Goal: Information Seeking & Learning: Check status

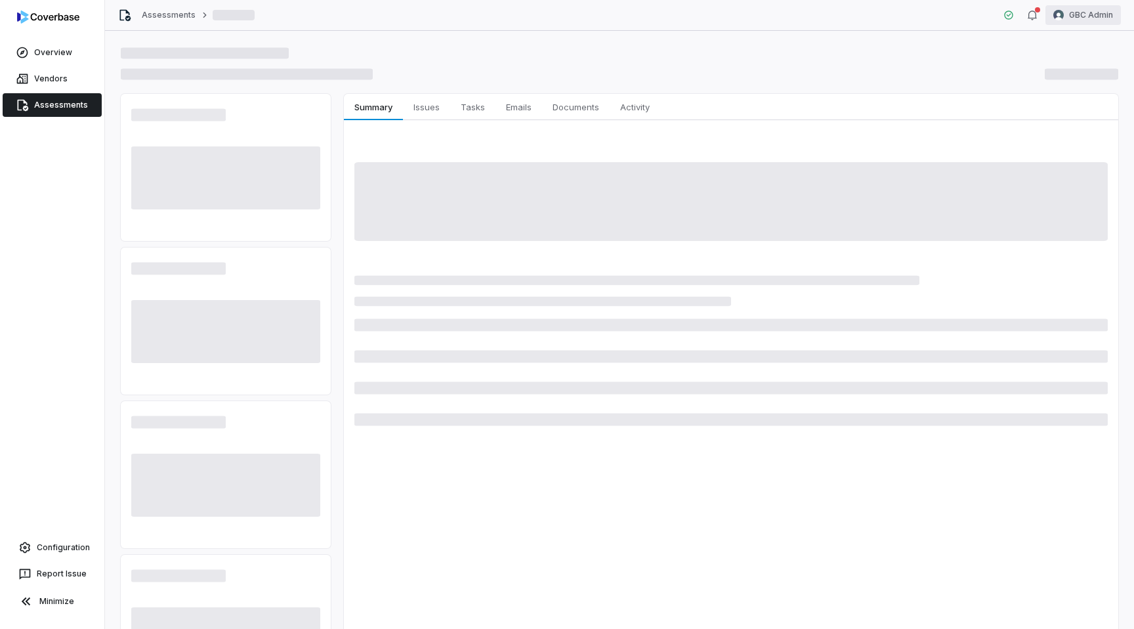
click at [1086, 5] on html "Overview Vendors Assessments Configuration Report Issue Minimize Assessments GB…" at bounding box center [567, 314] width 1134 height 629
click at [1058, 119] on div "Log out" at bounding box center [1065, 120] width 100 height 21
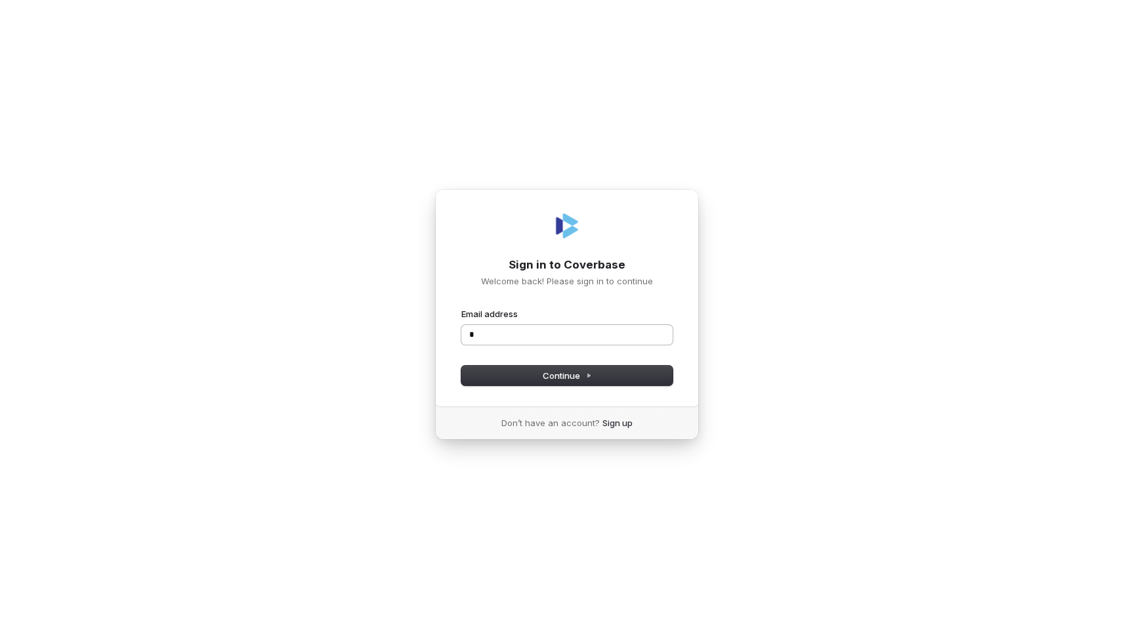
type input "**"
type input "****"
click at [0, 628] on com-1password-button at bounding box center [0, 629] width 0 height 0
type input "**********"
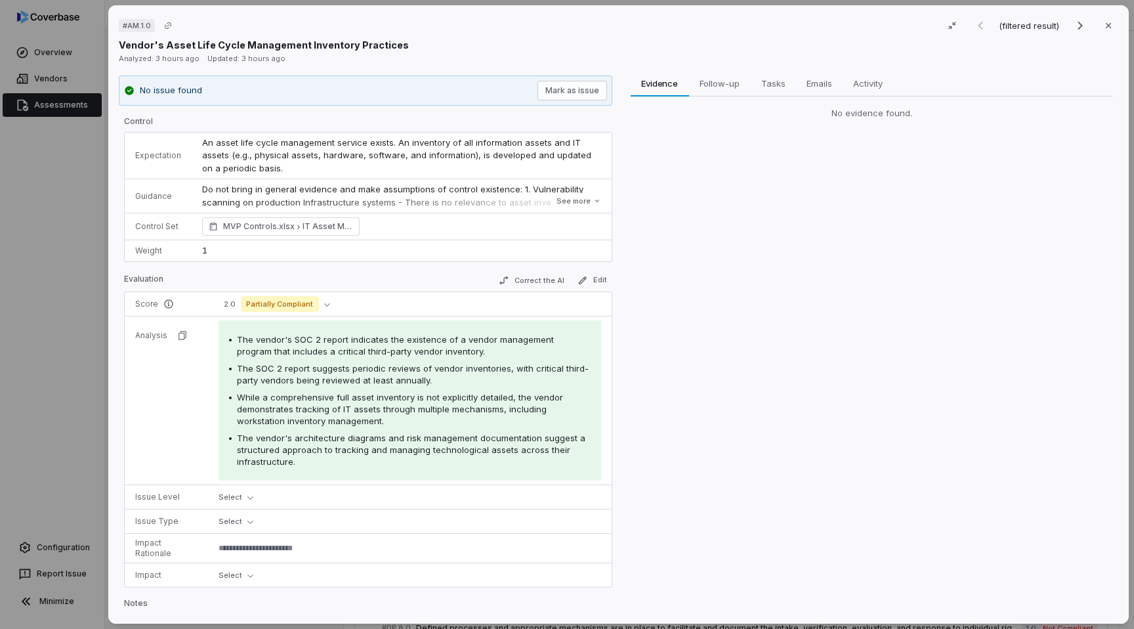
click at [64, 323] on div "# AM.1.0 (filtered result) Close Vendor's Asset Life Cycle Management Inventory…" at bounding box center [567, 314] width 1134 height 629
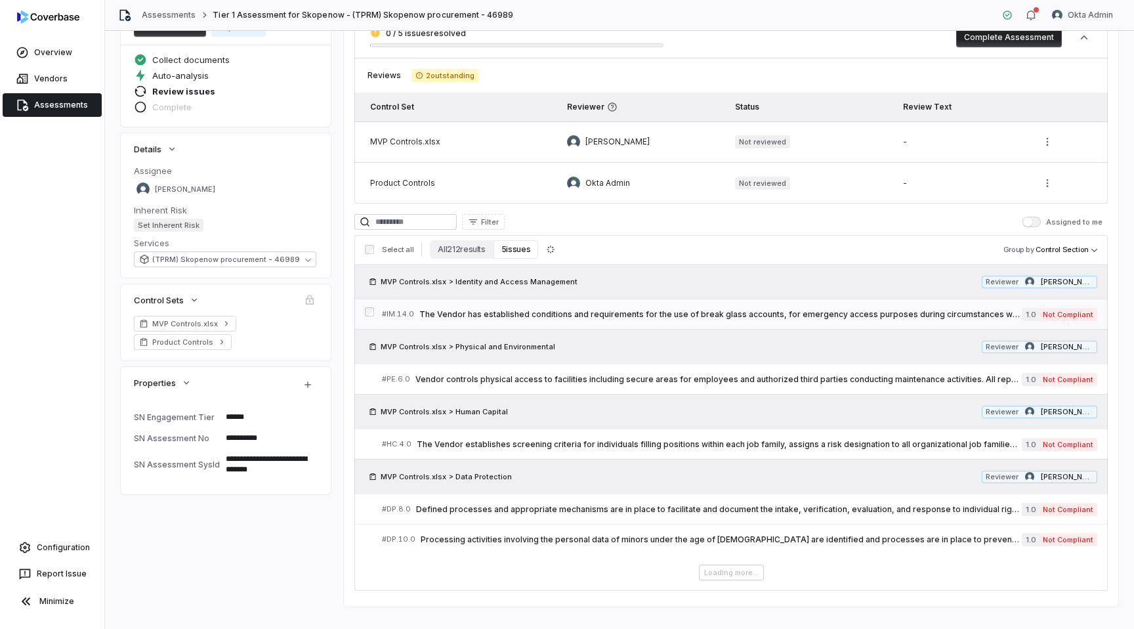
scroll to position [138, 0]
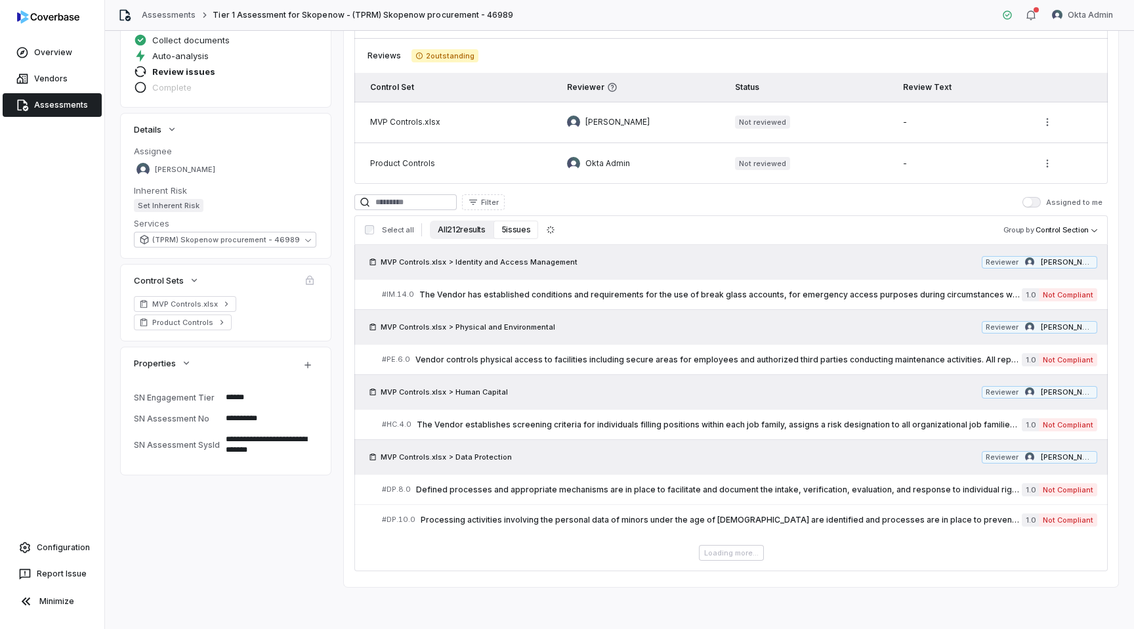
click at [472, 231] on button "All 212 results" at bounding box center [461, 229] width 63 height 18
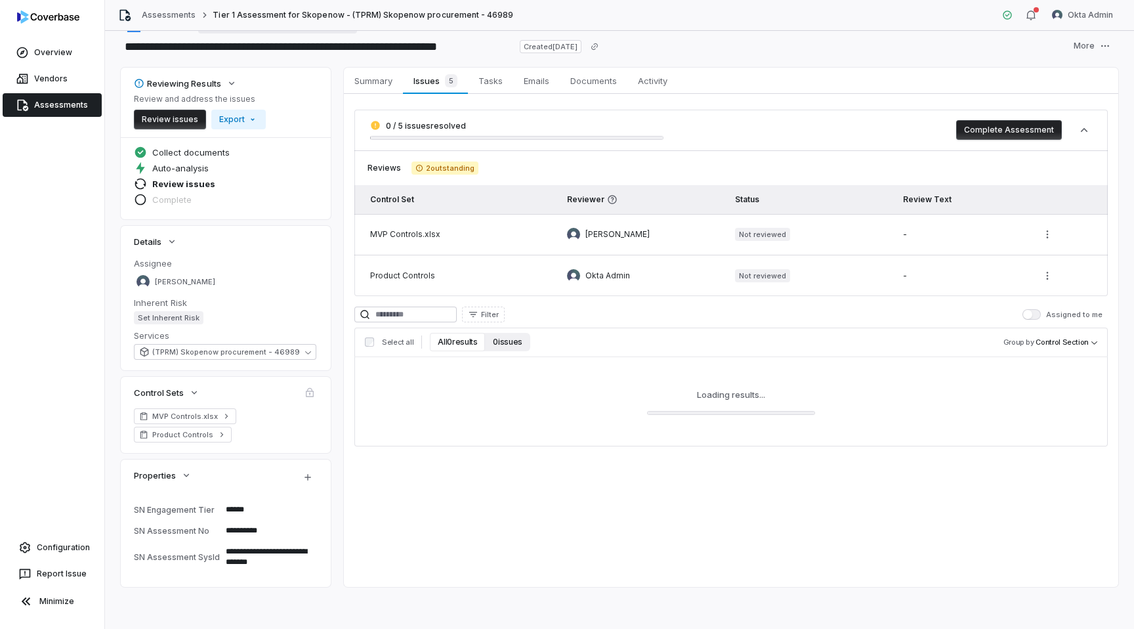
click at [497, 342] on button "0 issues" at bounding box center [507, 342] width 45 height 18
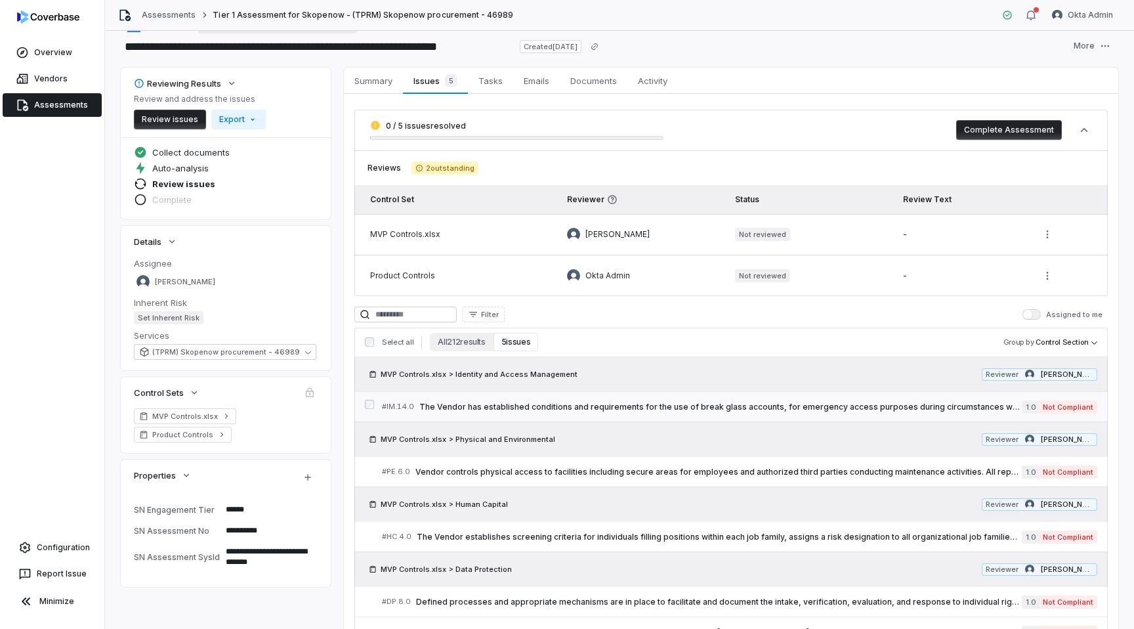
click at [485, 405] on span "The Vendor has established conditions and requirements for the use of break gla…" at bounding box center [720, 407] width 602 height 10
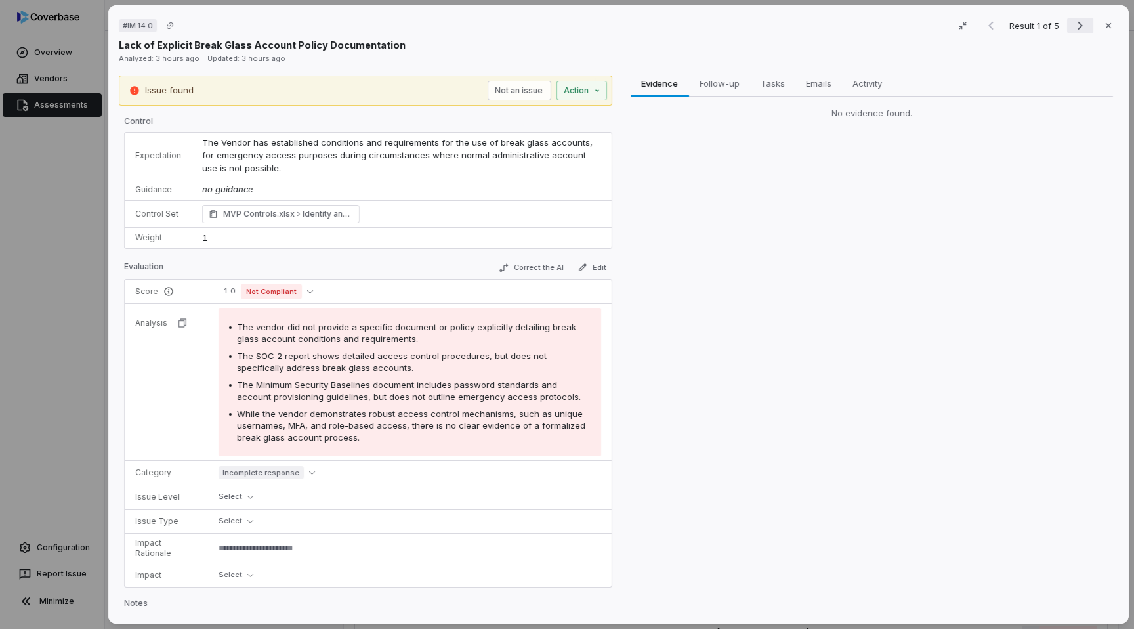
click at [1079, 30] on icon "Next result" at bounding box center [1080, 26] width 16 height 16
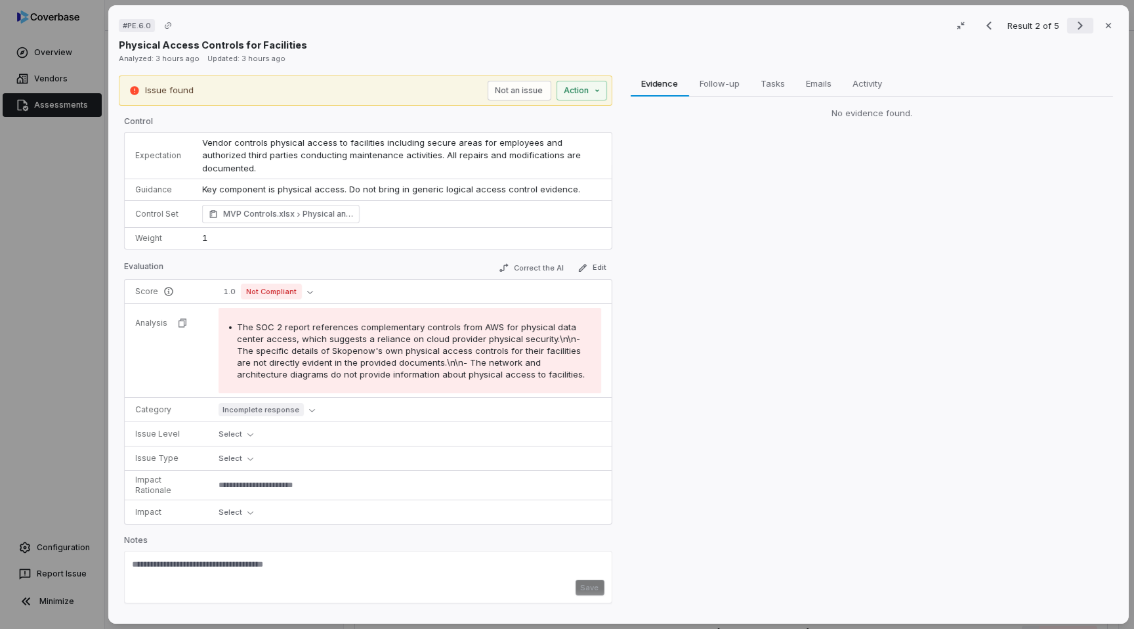
click at [1079, 30] on icon "Next result" at bounding box center [1080, 26] width 16 height 16
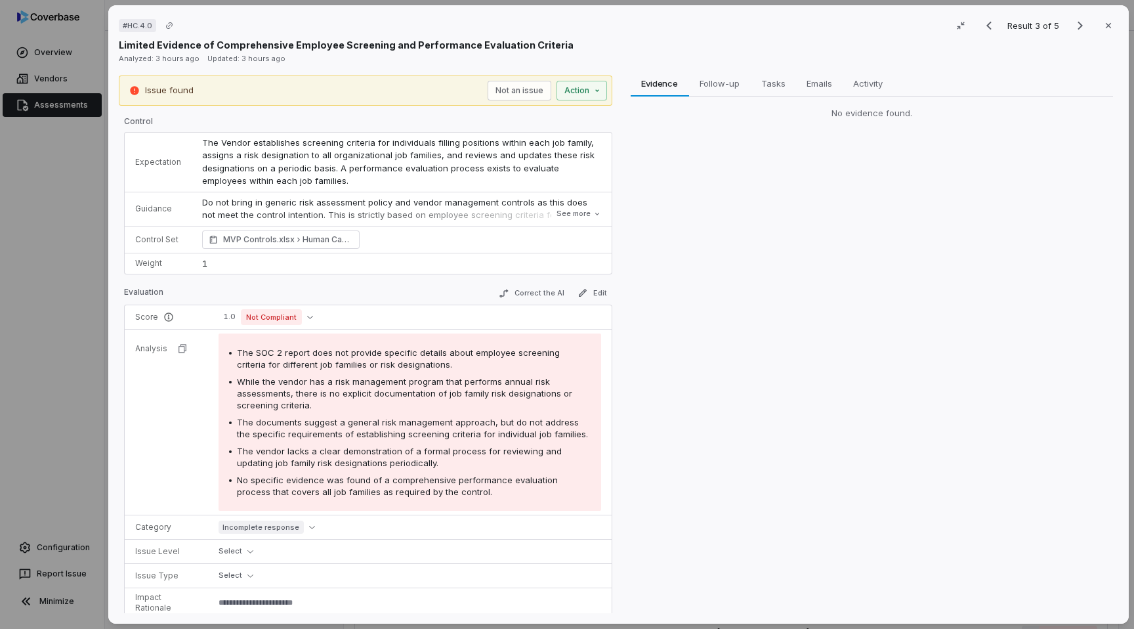
click at [0, 344] on div "# HC.4.0 Result 3 of 5 Close Limited Evidence of Comprehensive Employee Screeni…" at bounding box center [567, 314] width 1134 height 629
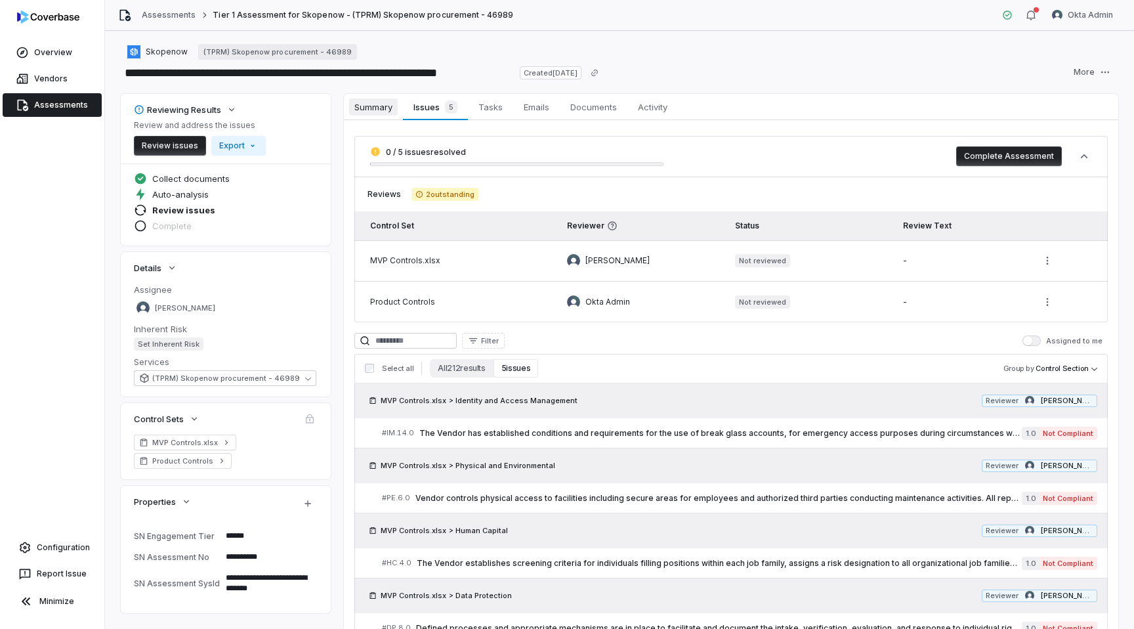
click at [379, 100] on span "Summary" at bounding box center [373, 106] width 49 height 17
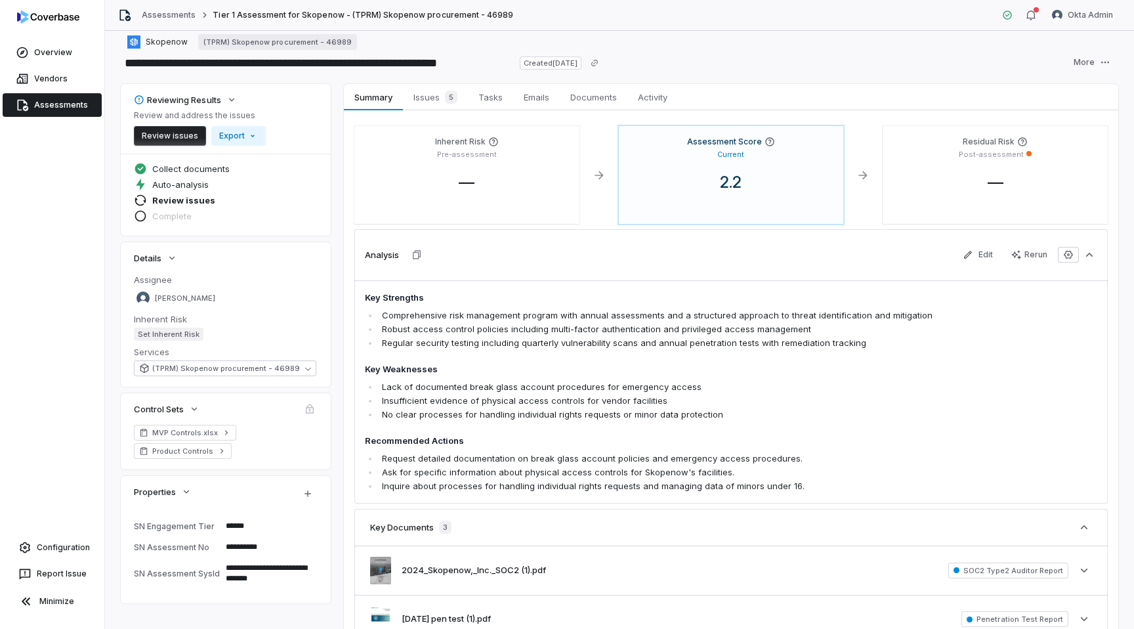
scroll to position [8, 0]
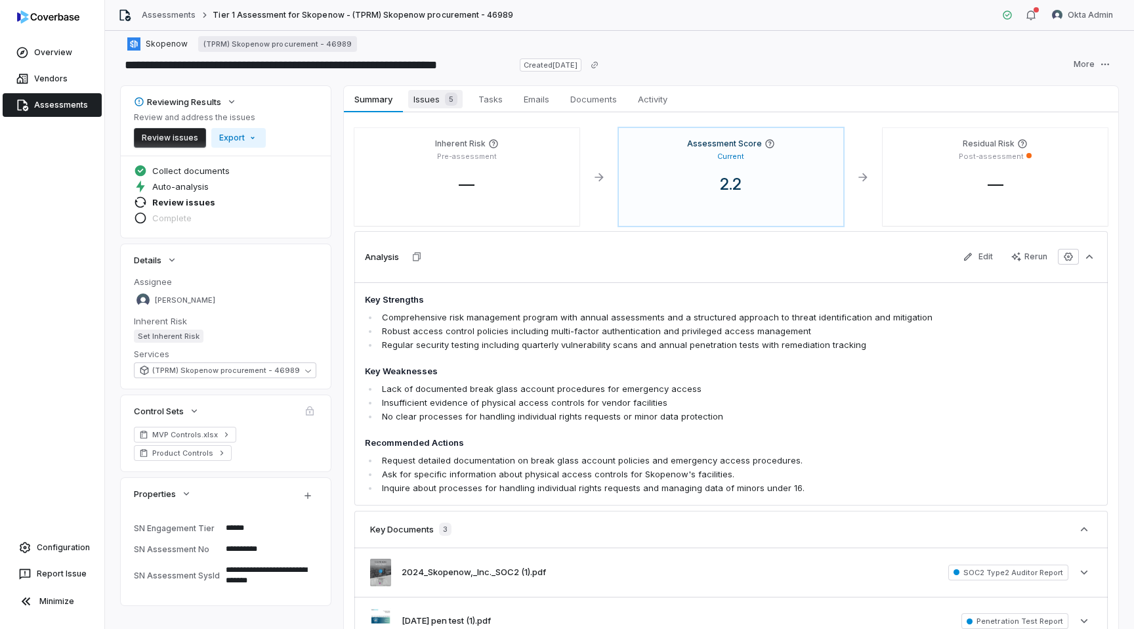
click at [453, 100] on span "5" at bounding box center [451, 99] width 12 height 13
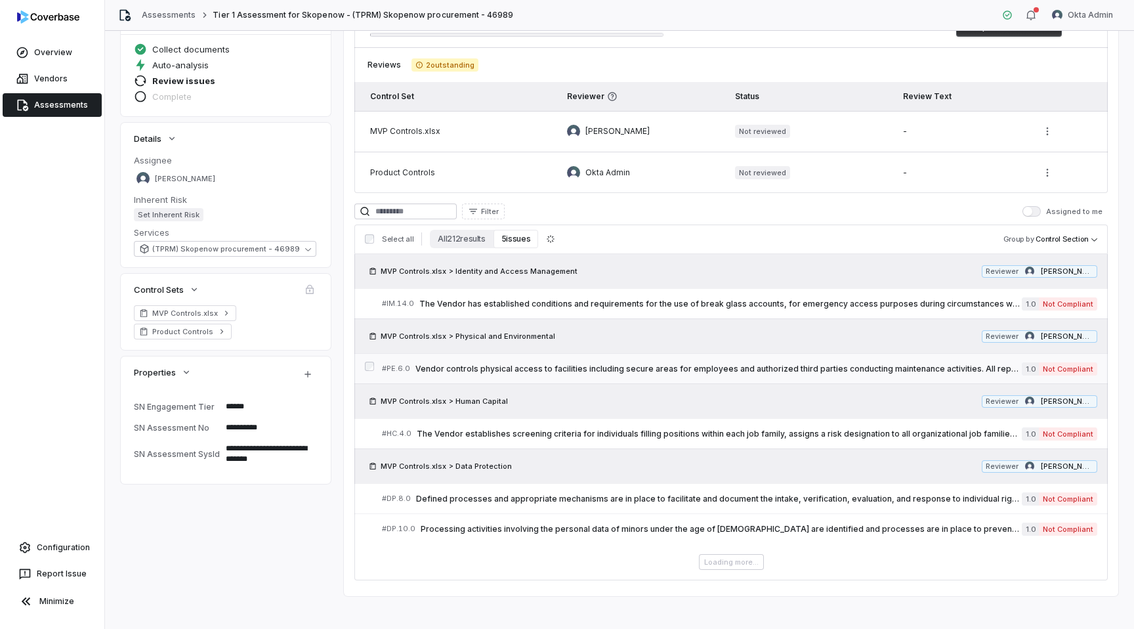
scroll to position [131, 0]
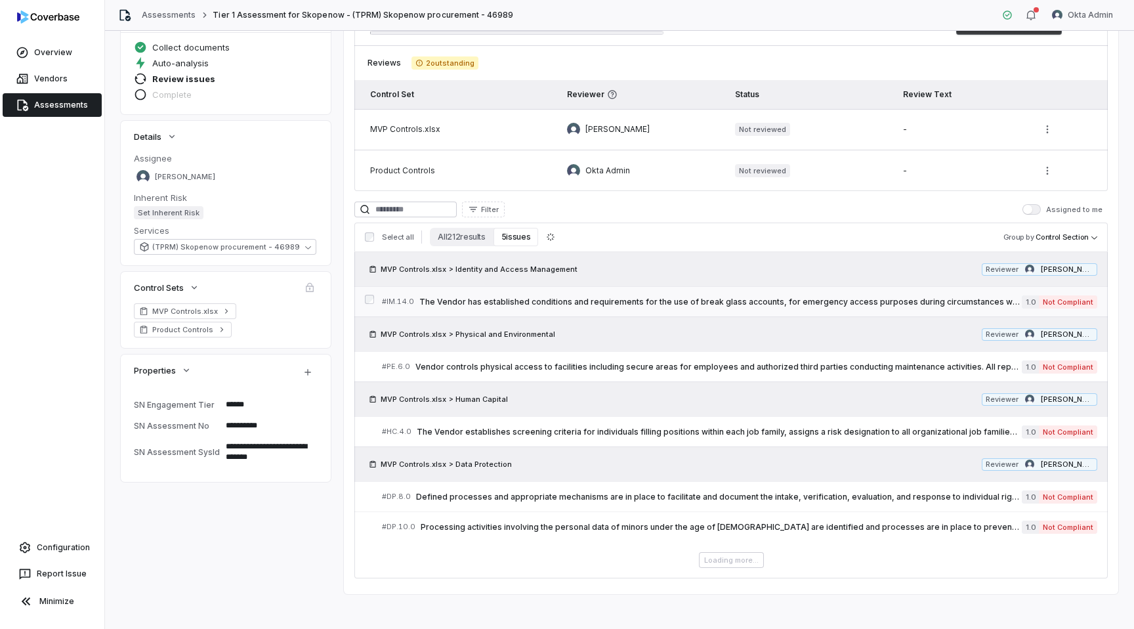
click at [510, 306] on div "# IM.14.0 The Vendor has established conditions and requirements for the use of…" at bounding box center [702, 302] width 640 height 14
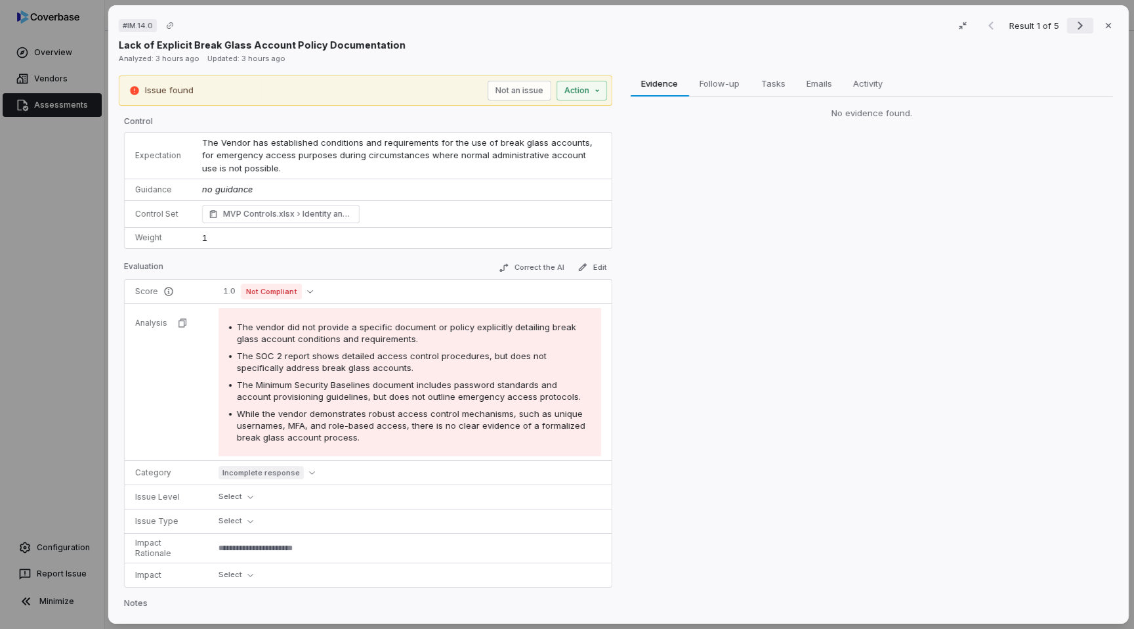
click at [1078, 24] on icon "Next result" at bounding box center [1080, 26] width 16 height 16
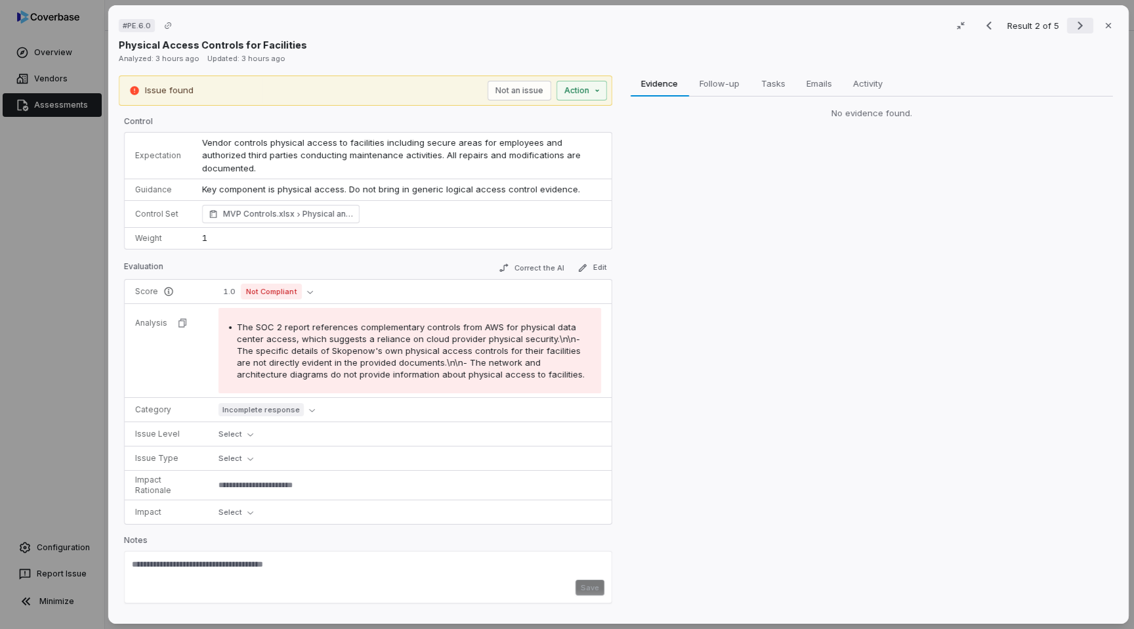
click at [1078, 24] on icon "Next result" at bounding box center [1080, 26] width 16 height 16
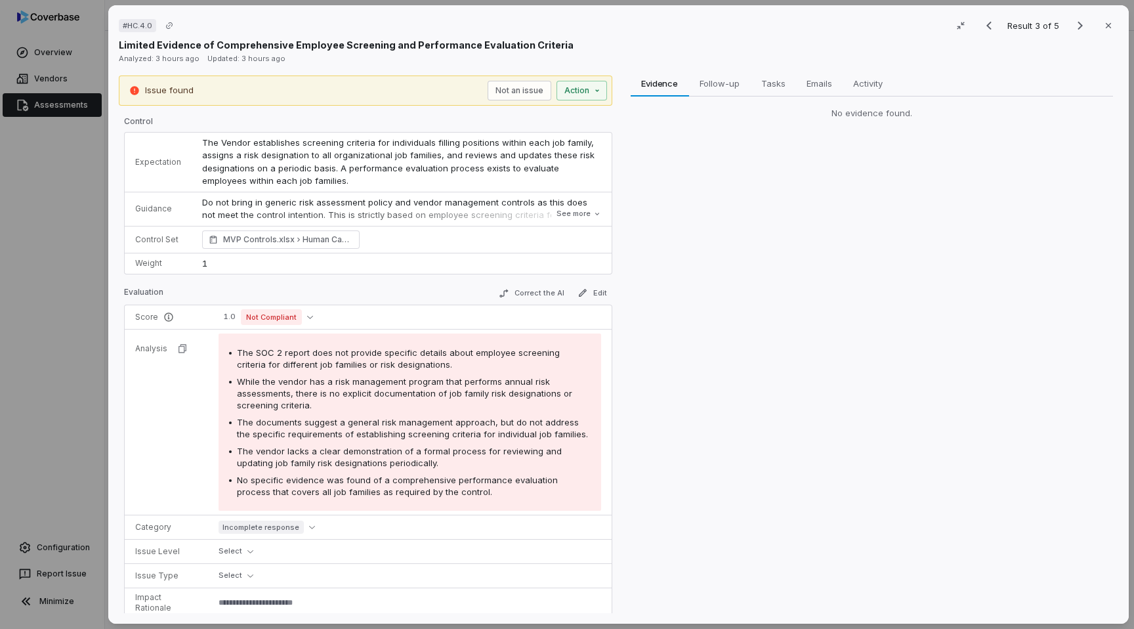
scroll to position [102, 0]
click at [1109, 24] on icon "button" at bounding box center [1108, 25] width 10 height 10
type textarea "*"
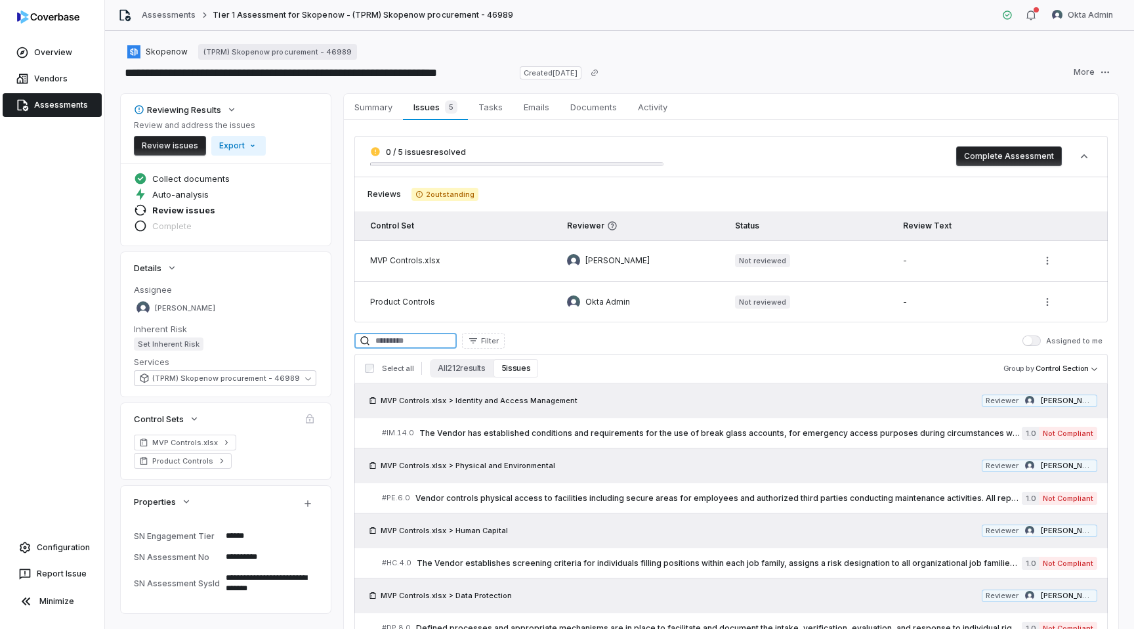
click at [396, 339] on input at bounding box center [405, 341] width 102 height 16
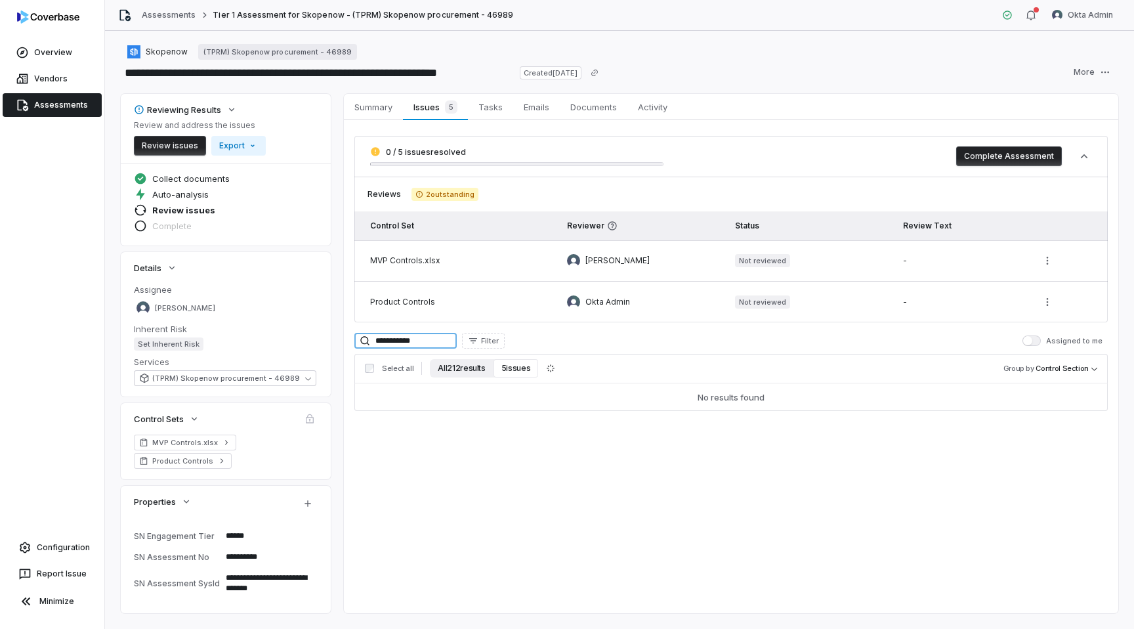
type input "**********"
click at [475, 368] on button "All 212 results" at bounding box center [461, 368] width 63 height 18
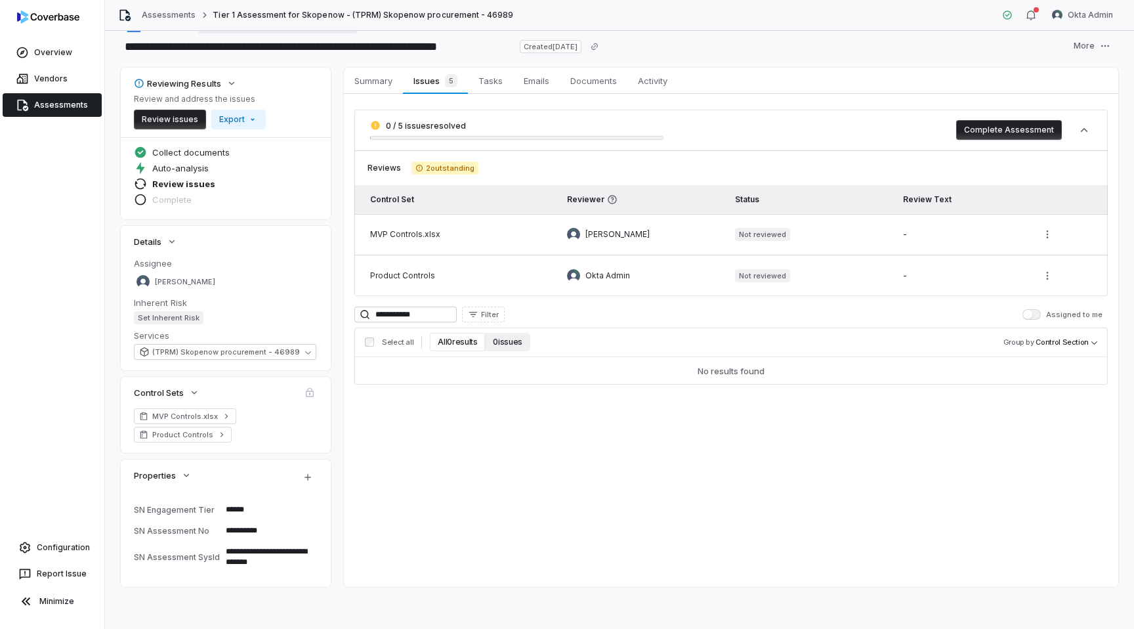
type textarea "*"
click at [497, 346] on button "0 issues" at bounding box center [507, 342] width 45 height 18
click at [454, 346] on button "All 0 results" at bounding box center [457, 342] width 55 height 18
click at [440, 316] on input "**********" at bounding box center [405, 314] width 102 height 16
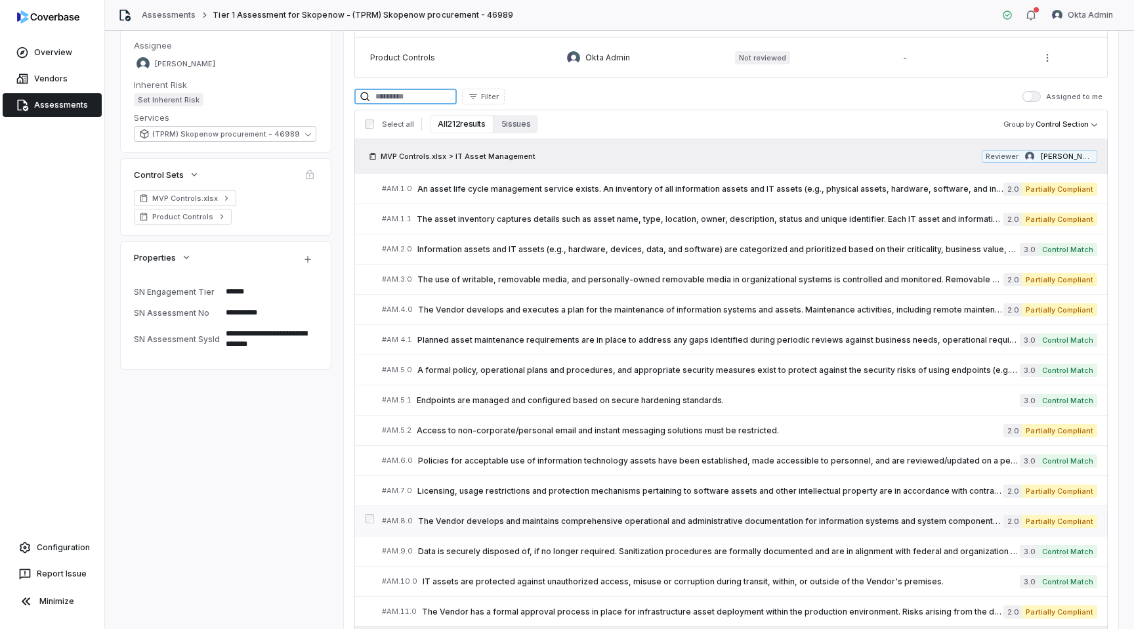
scroll to position [242, 0]
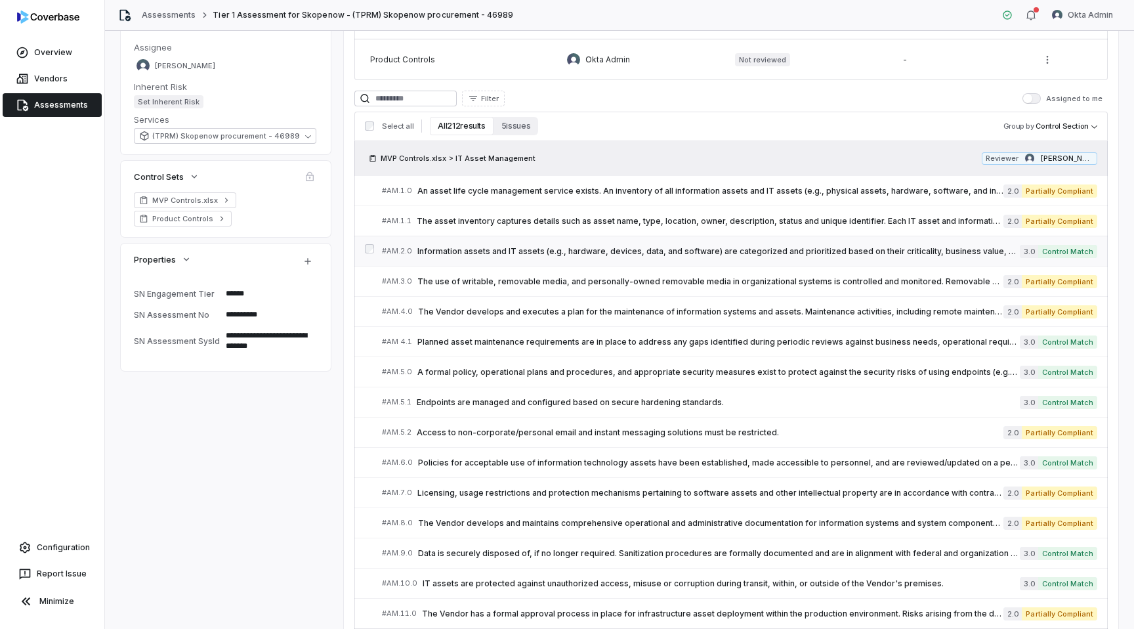
click at [523, 246] on span "Information assets and IT assets (e.g., hardware, devices, data, and software) …" at bounding box center [718, 251] width 602 height 10
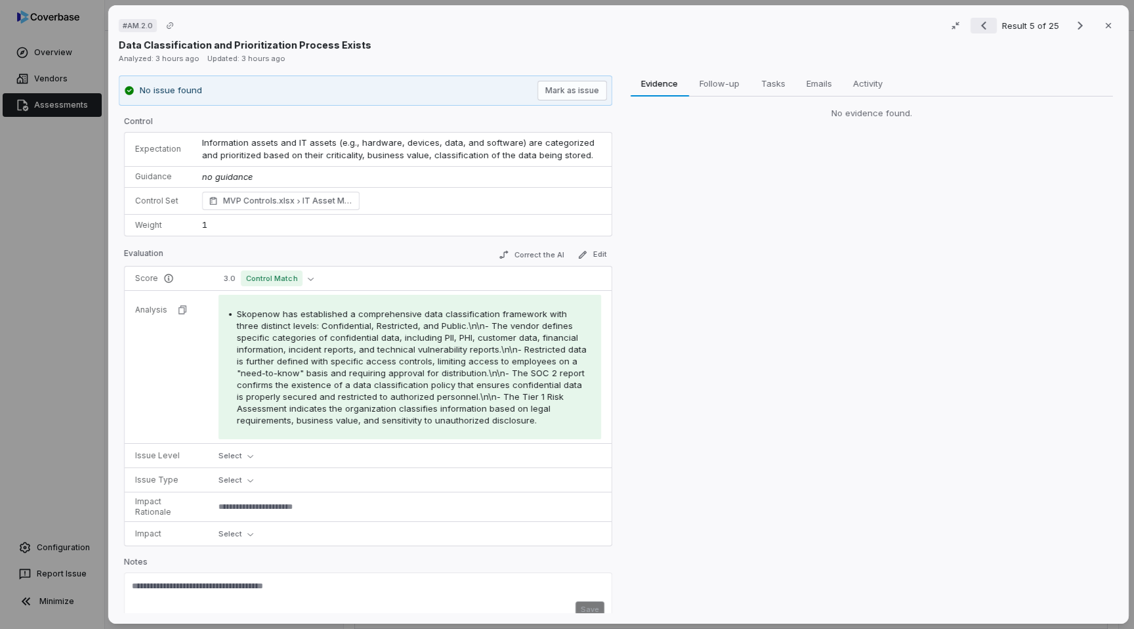
click at [990, 20] on icon "Previous result" at bounding box center [984, 26] width 16 height 16
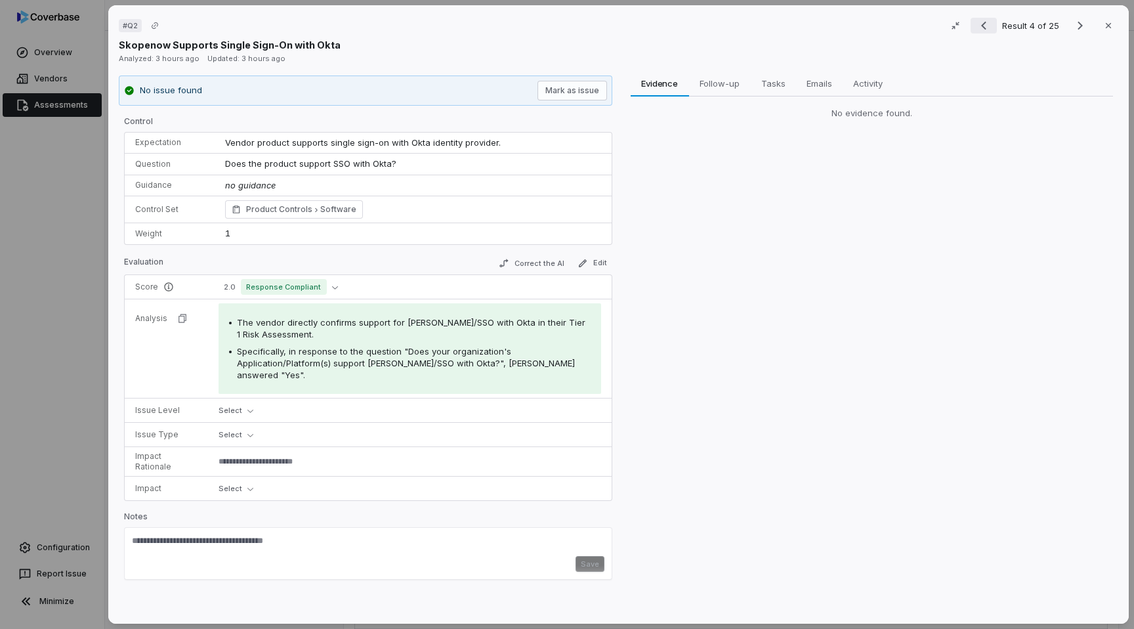
click at [990, 20] on icon "Previous result" at bounding box center [984, 26] width 16 height 16
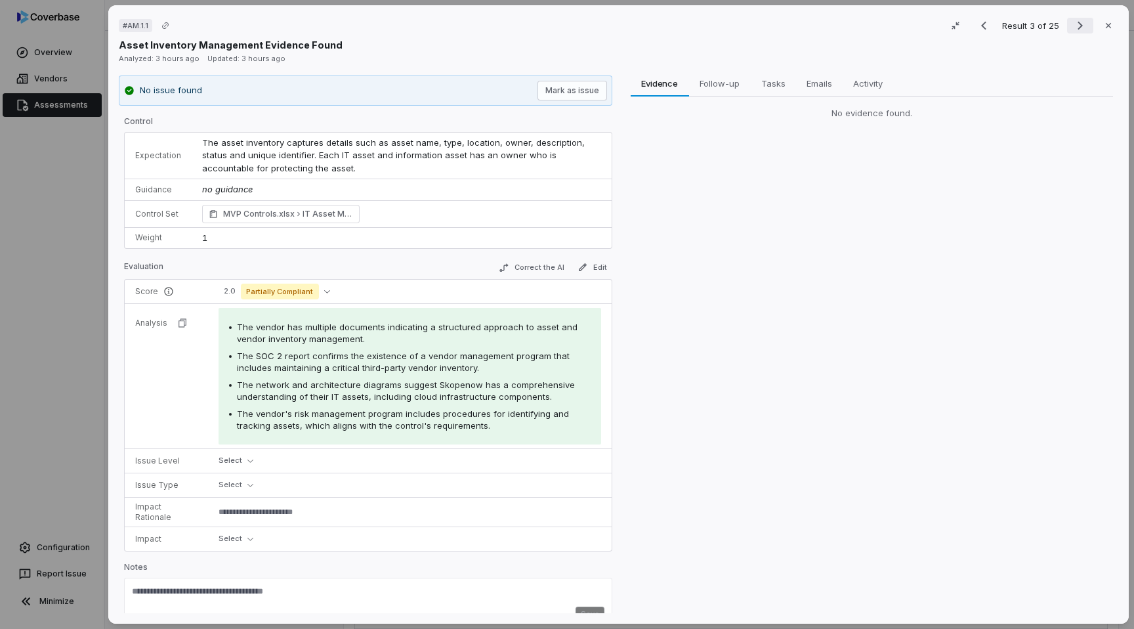
click at [1071, 26] on button "Next result" at bounding box center [1080, 26] width 26 height 16
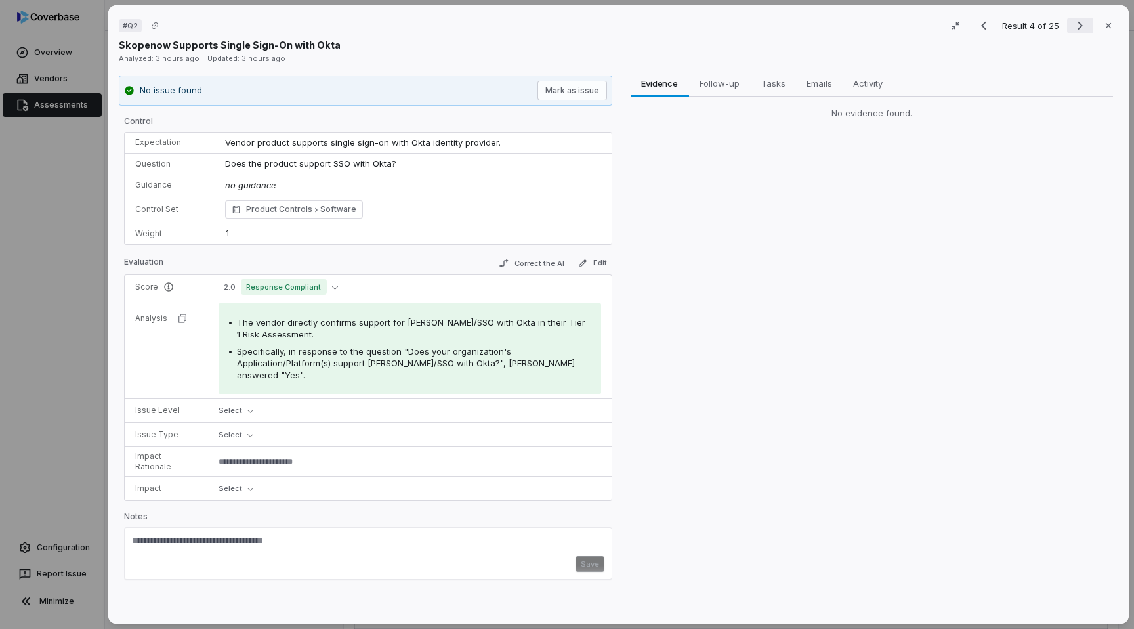
click at [1071, 26] on button "Next result" at bounding box center [1080, 26] width 26 height 16
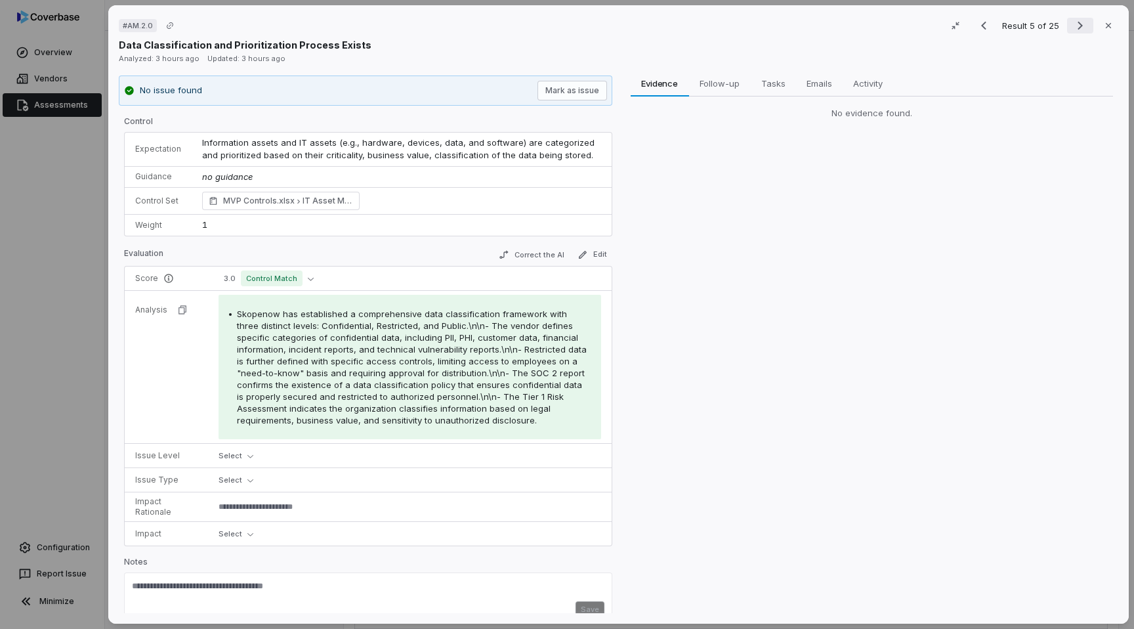
click at [1071, 26] on button "Next result" at bounding box center [1080, 26] width 26 height 16
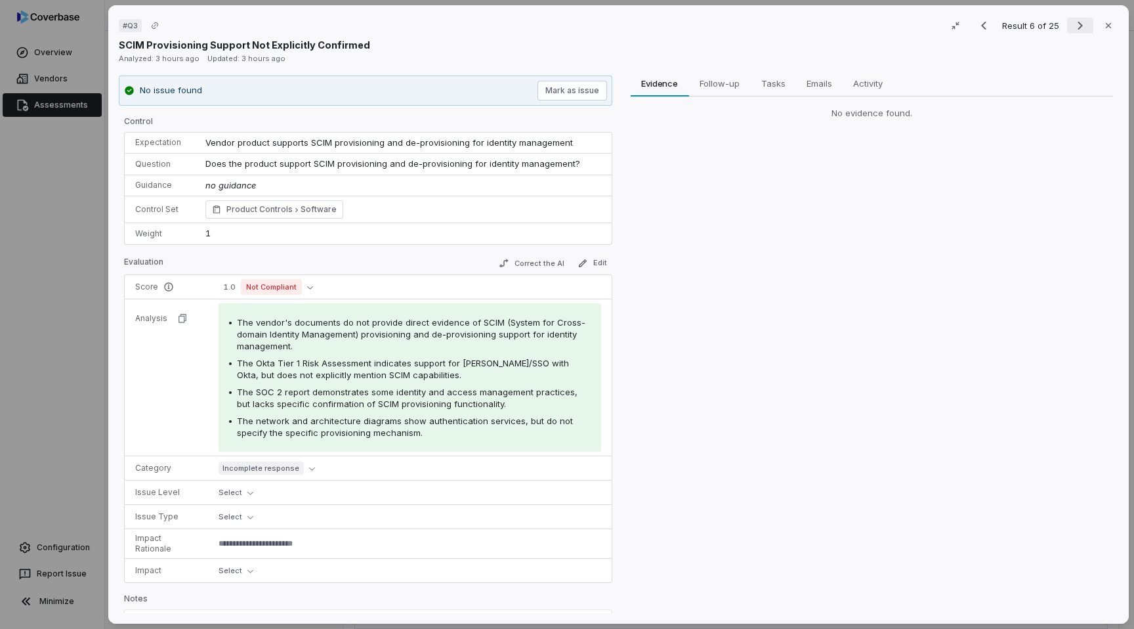
click at [1071, 26] on button "Next result" at bounding box center [1080, 26] width 26 height 16
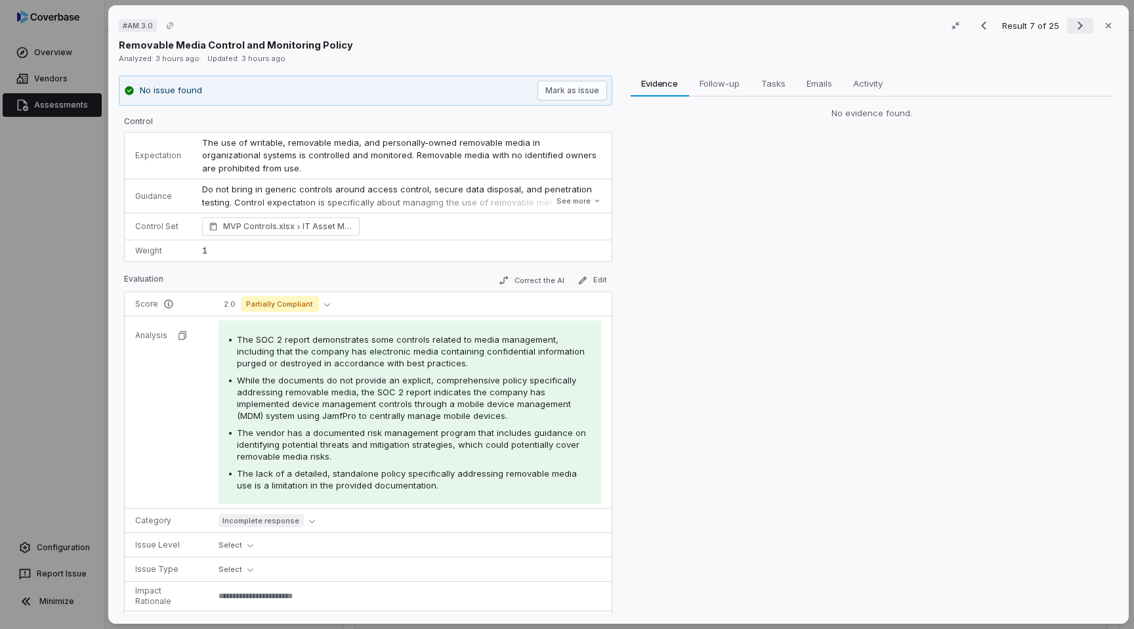
click at [1071, 26] on button "Next result" at bounding box center [1080, 26] width 26 height 16
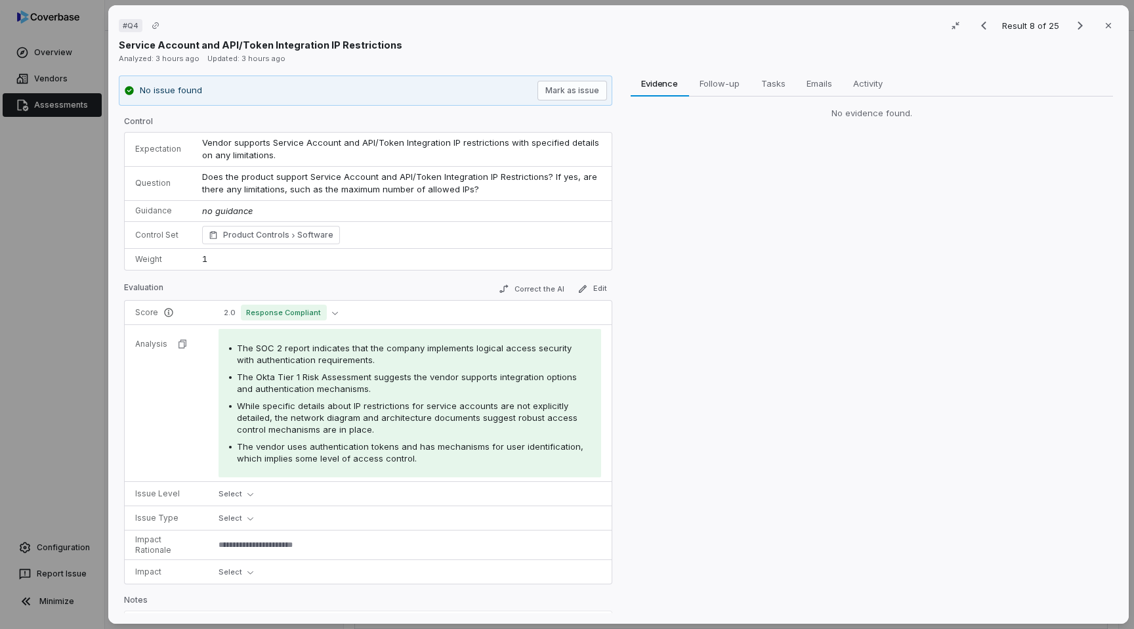
click at [26, 374] on div "# Q4 Result 8 of 25 Close Service Account and API/Token Integration IP Restrict…" at bounding box center [567, 314] width 1134 height 629
type textarea "*"
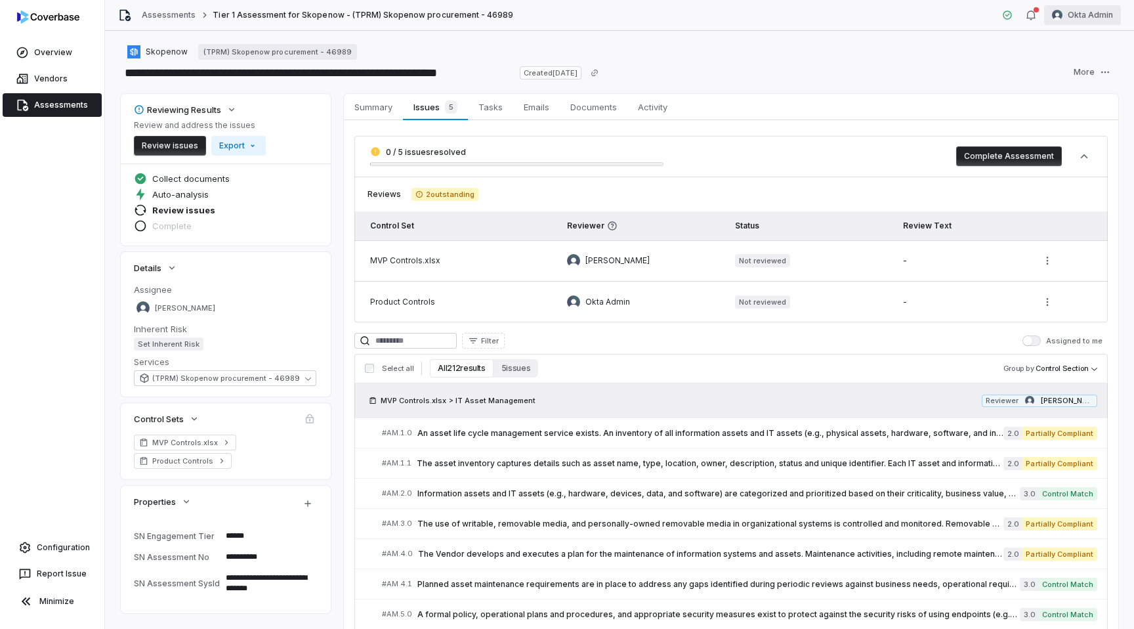
click at [1082, 15] on html "**********" at bounding box center [567, 314] width 1134 height 629
click at [1068, 119] on div "Log out" at bounding box center [1065, 120] width 100 height 21
click at [1077, 25] on div "Assessments Tier 1 Assessment for Skopenow - (TPRM) Skopenow procurement - 4698…" at bounding box center [619, 15] width 1029 height 31
click at [1076, 12] on html "**********" at bounding box center [567, 314] width 1134 height 629
click at [1054, 126] on div "Log out" at bounding box center [1065, 120] width 100 height 21
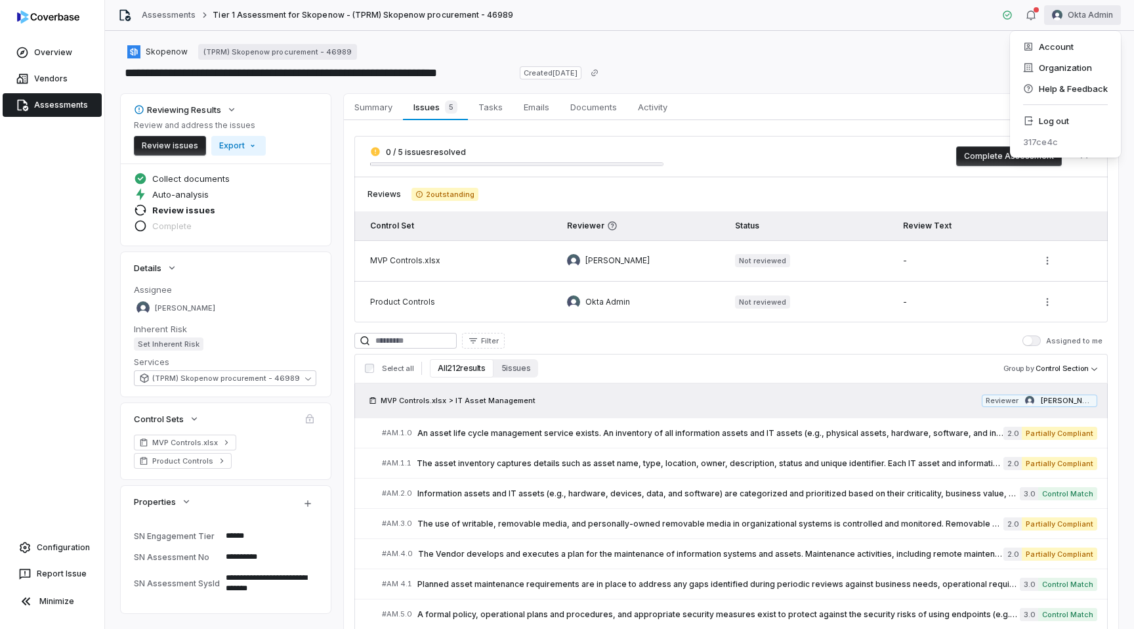
click at [1075, 8] on html "**********" at bounding box center [567, 314] width 1134 height 629
click at [1054, 123] on div "Log out" at bounding box center [1065, 120] width 100 height 21
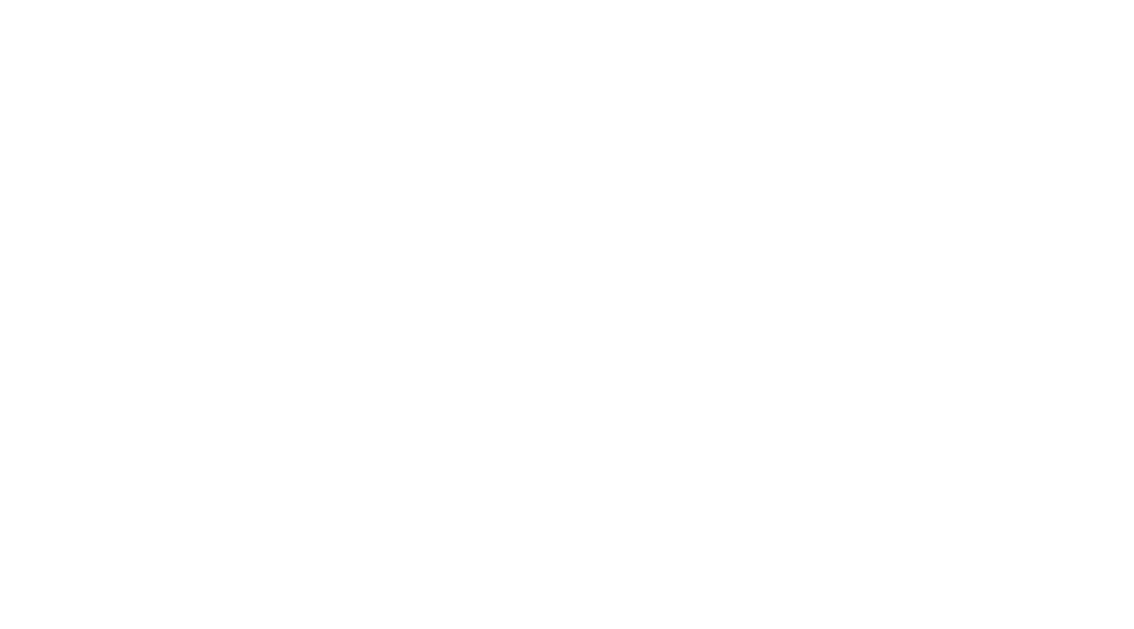
click at [665, 0] on html "Swif IQ is processing your app data. Please give us a few seconds. Swif IQ is p…" at bounding box center [567, 0] width 1134 height 0
click at [497, 0] on html "Swif IQ is processing your app data. Please give us a few seconds. Swif IQ is p…" at bounding box center [567, 0] width 1134 height 0
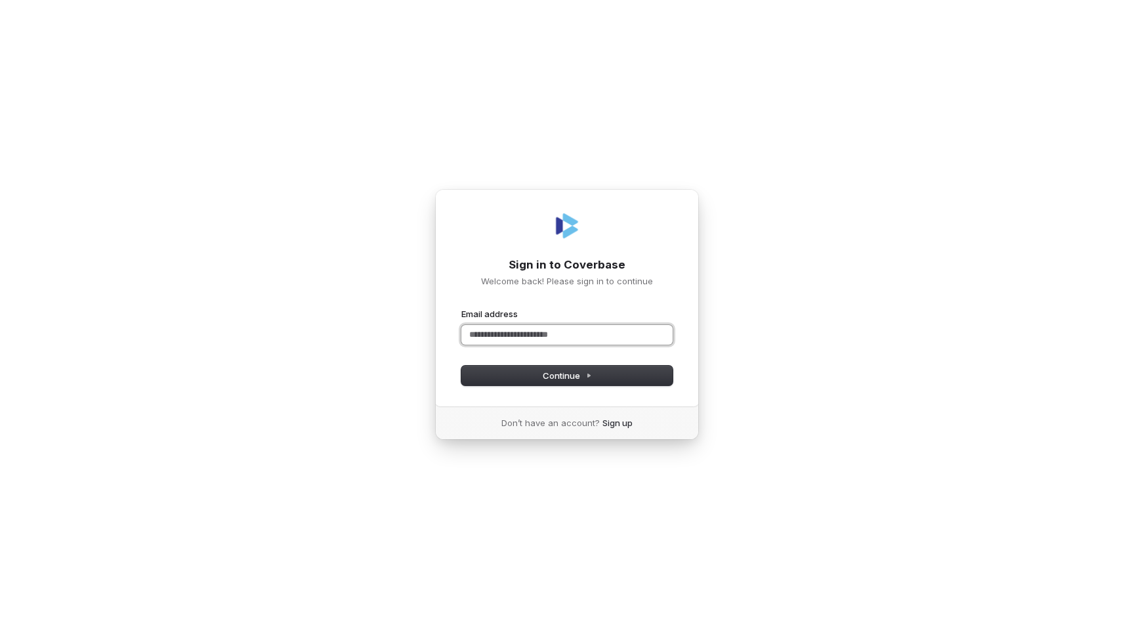
click at [524, 333] on input "Email address" at bounding box center [566, 335] width 211 height 20
type input "***"
type input "**********"
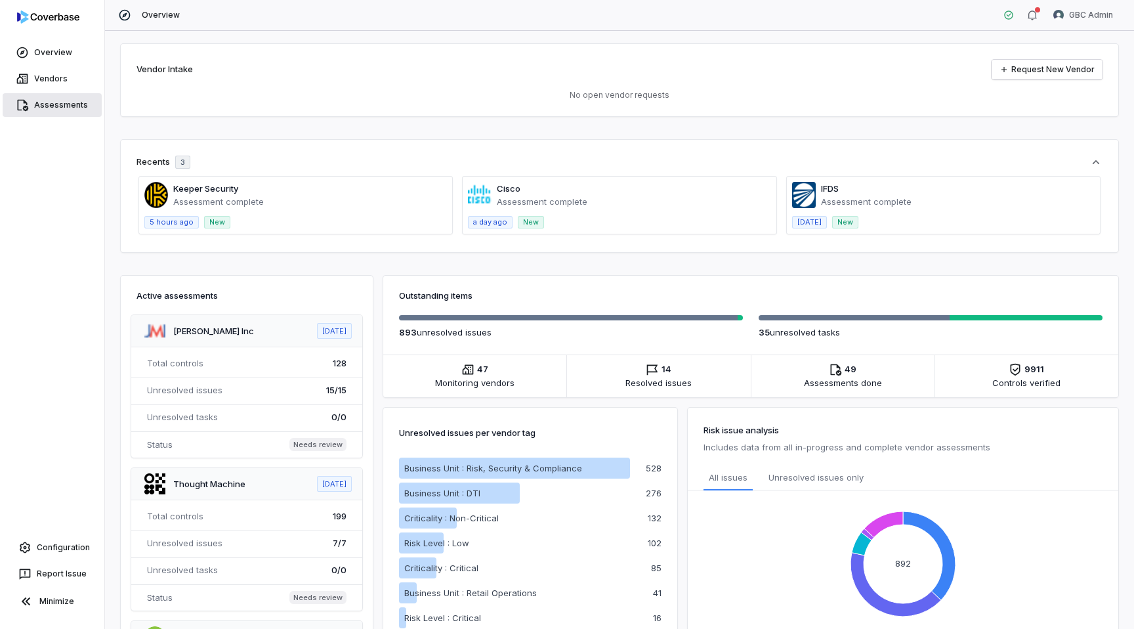
click at [44, 97] on link "Assessments" at bounding box center [52, 105] width 99 height 24
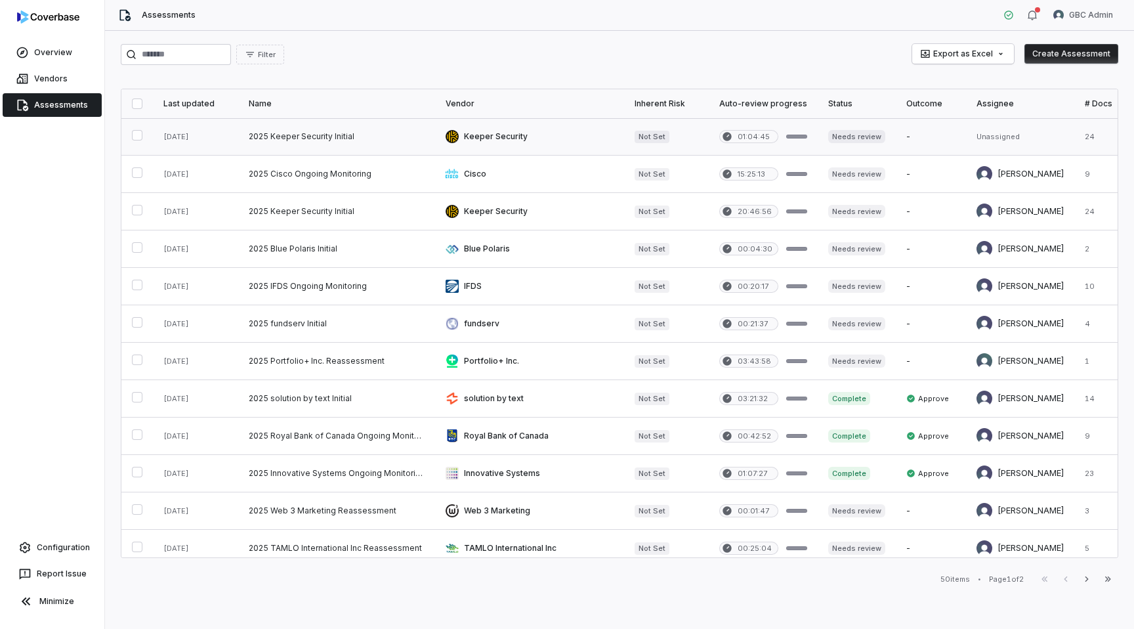
click at [356, 133] on link at bounding box center [336, 136] width 197 height 37
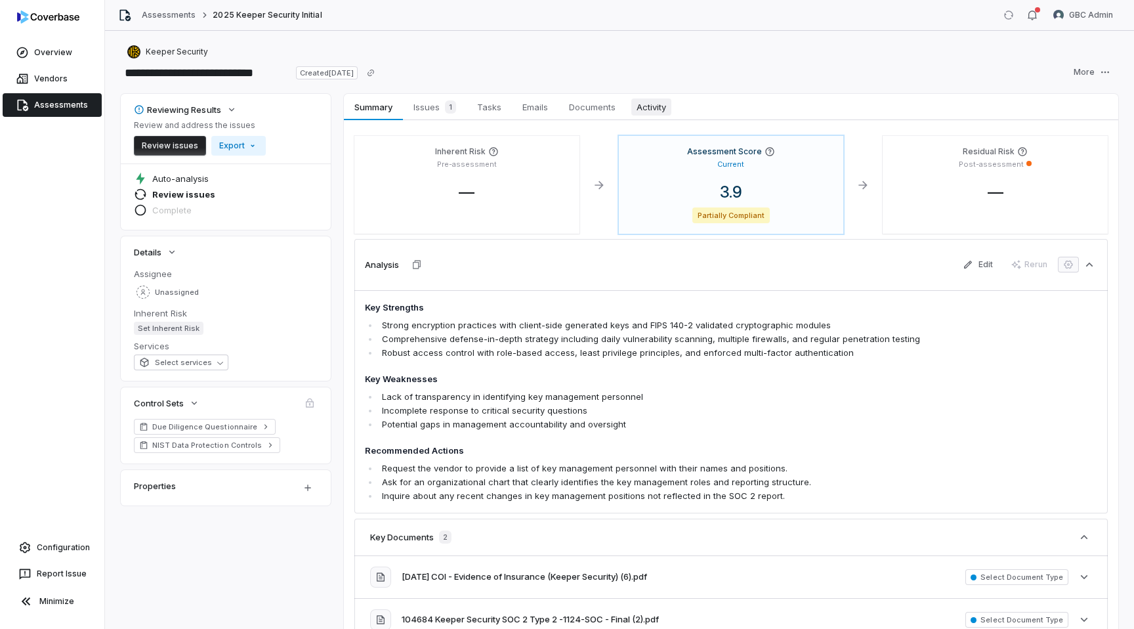
click at [662, 107] on span "Activity" at bounding box center [651, 106] width 40 height 17
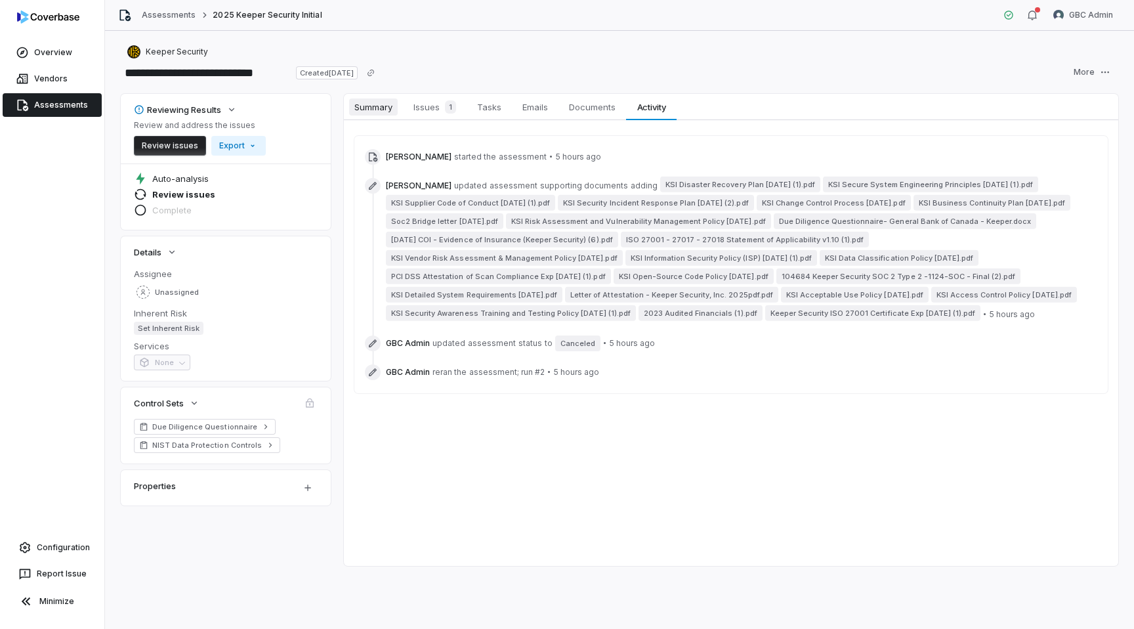
click at [363, 112] on span "Summary" at bounding box center [373, 106] width 49 height 17
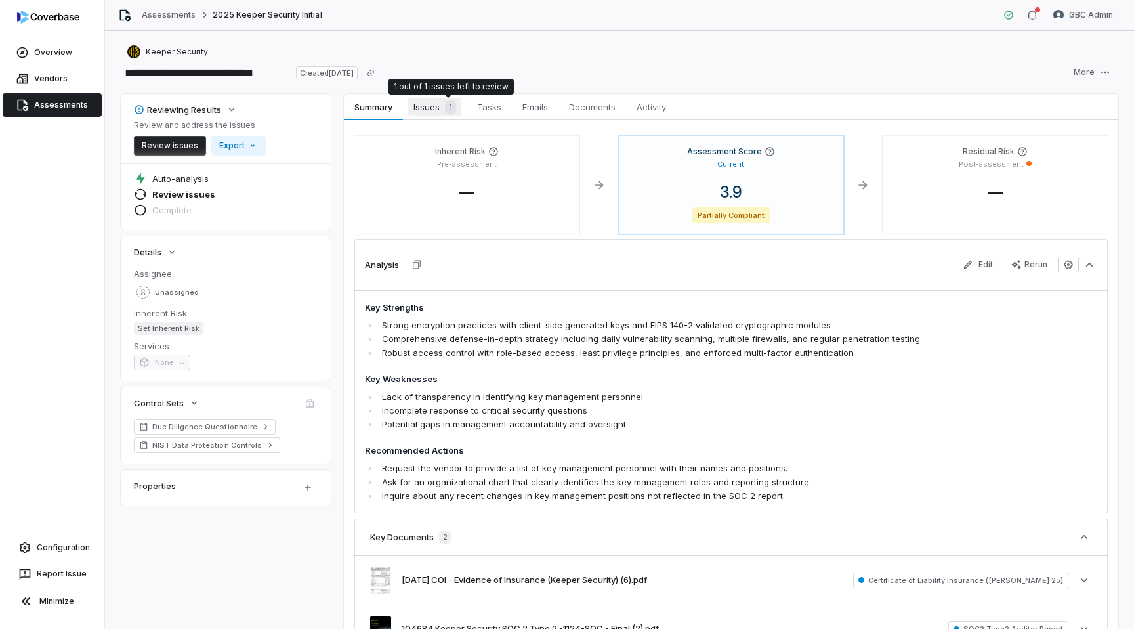
click at [437, 102] on span "Issues 1" at bounding box center [434, 107] width 53 height 18
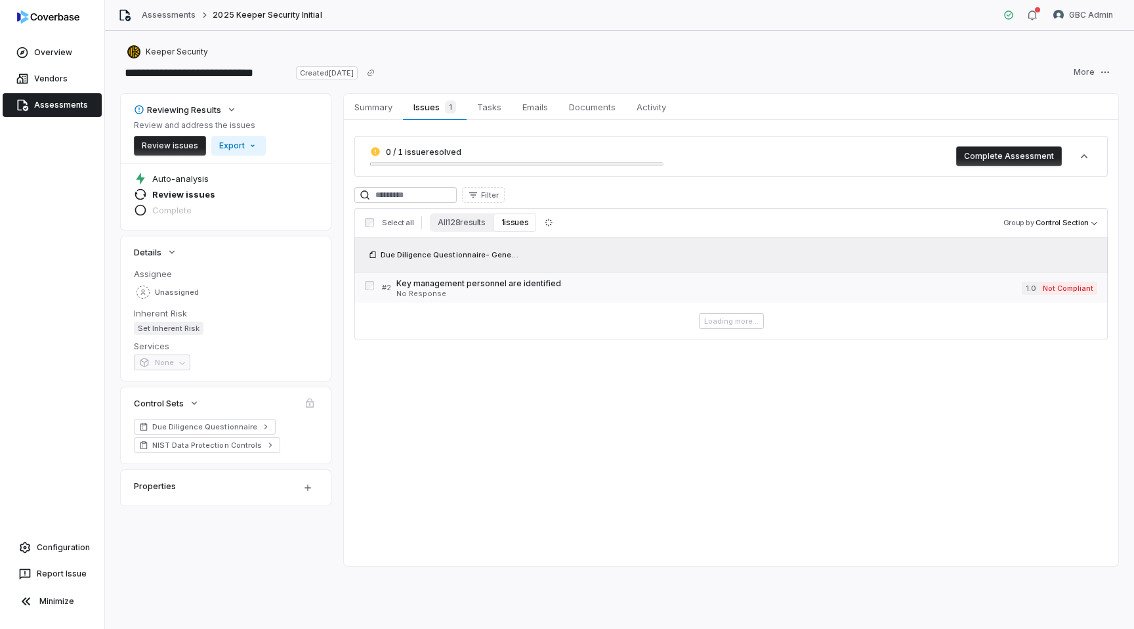
click at [476, 300] on link "# 2 Key management personnel are identified No Response 1.0 Not Compliant" at bounding box center [739, 288] width 715 height 30
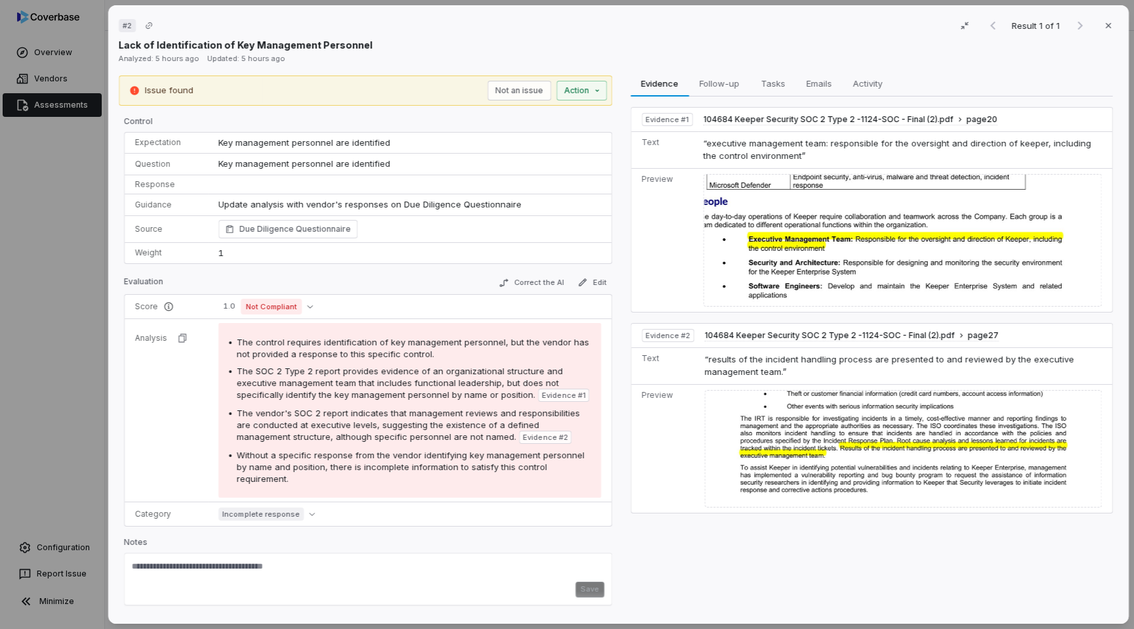
click at [72, 375] on div "# 2 Result 1 of 1 Close Lack of Identification of Key Management Personnel Anal…" at bounding box center [567, 314] width 1134 height 629
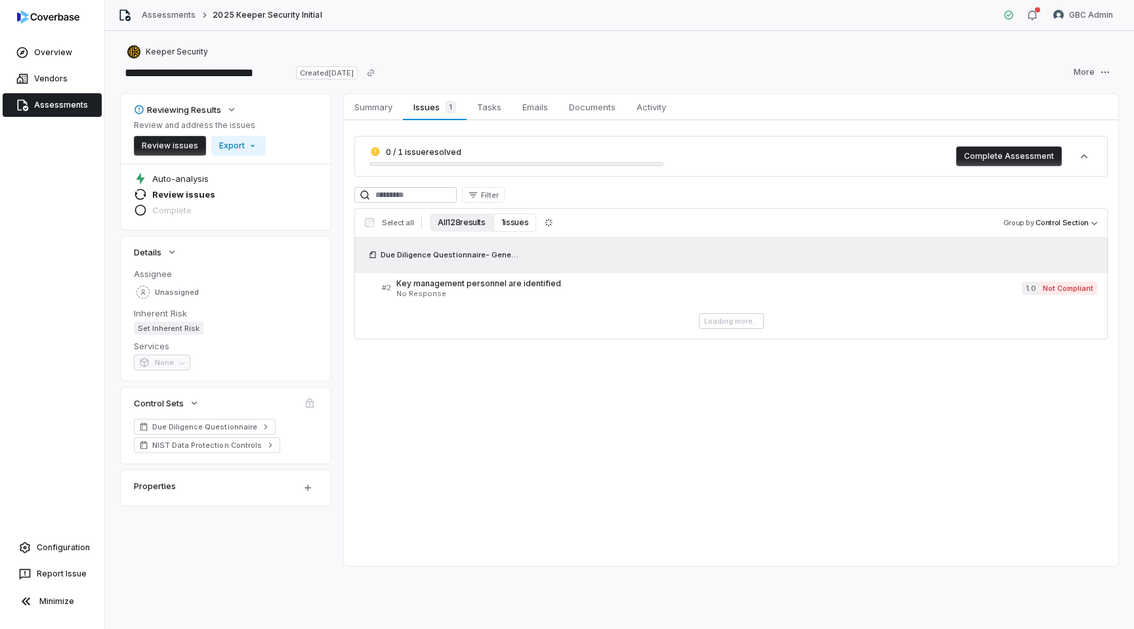
click at [449, 224] on button "All 128 results" at bounding box center [461, 222] width 63 height 18
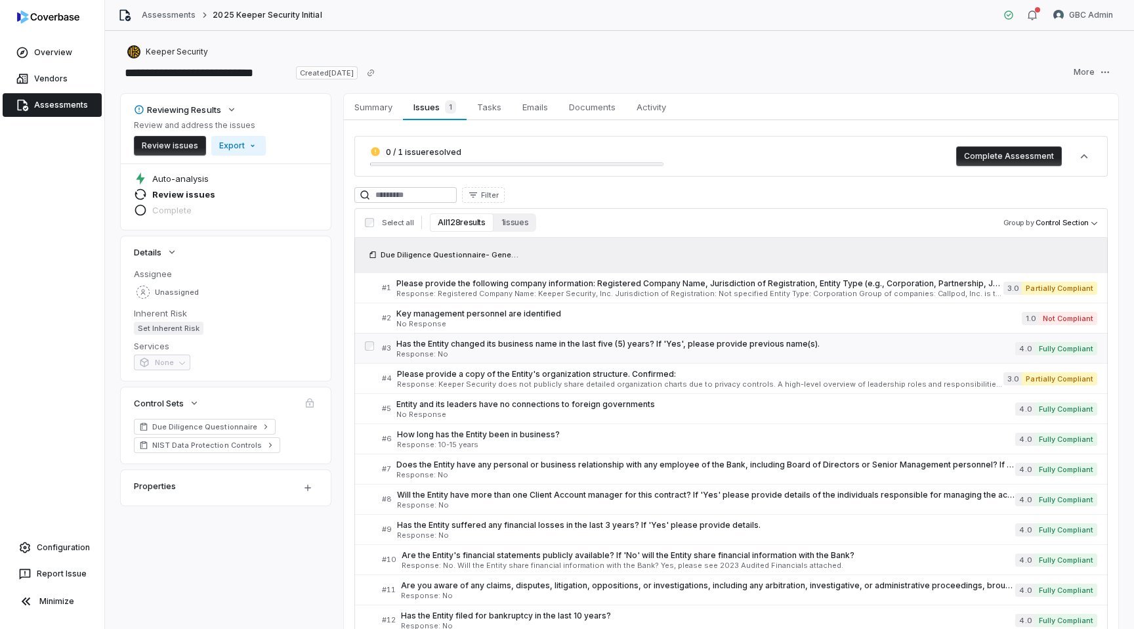
click at [676, 346] on span "Has the Entity changed its business name in the last five (5) years? If 'Yes', …" at bounding box center [705, 344] width 619 height 10
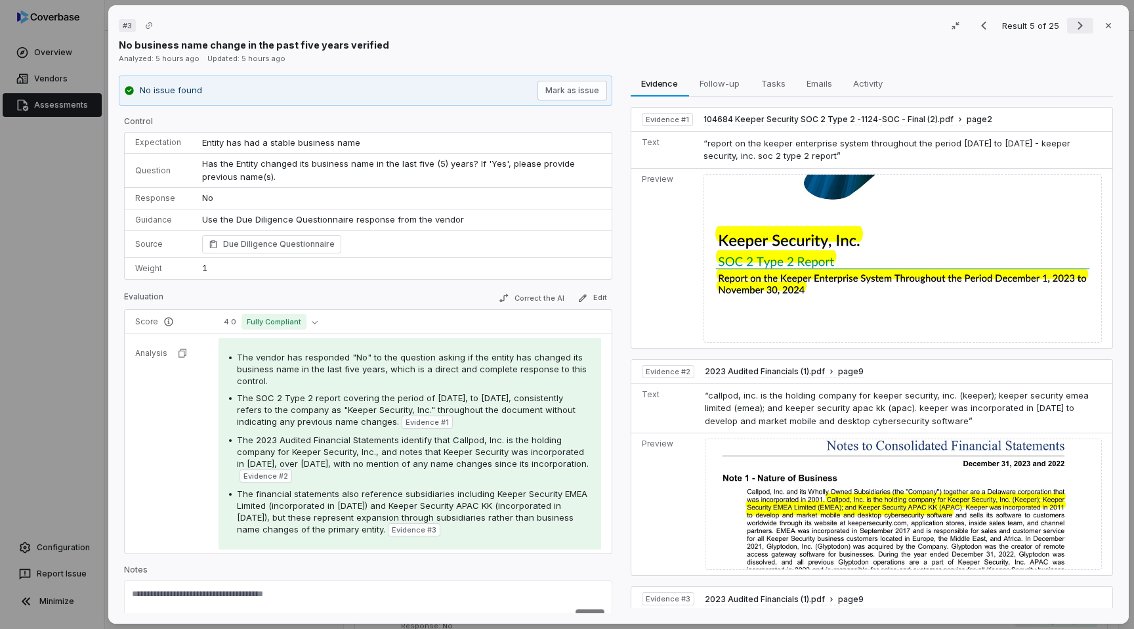
click at [1075, 26] on icon "Next result" at bounding box center [1080, 26] width 16 height 16
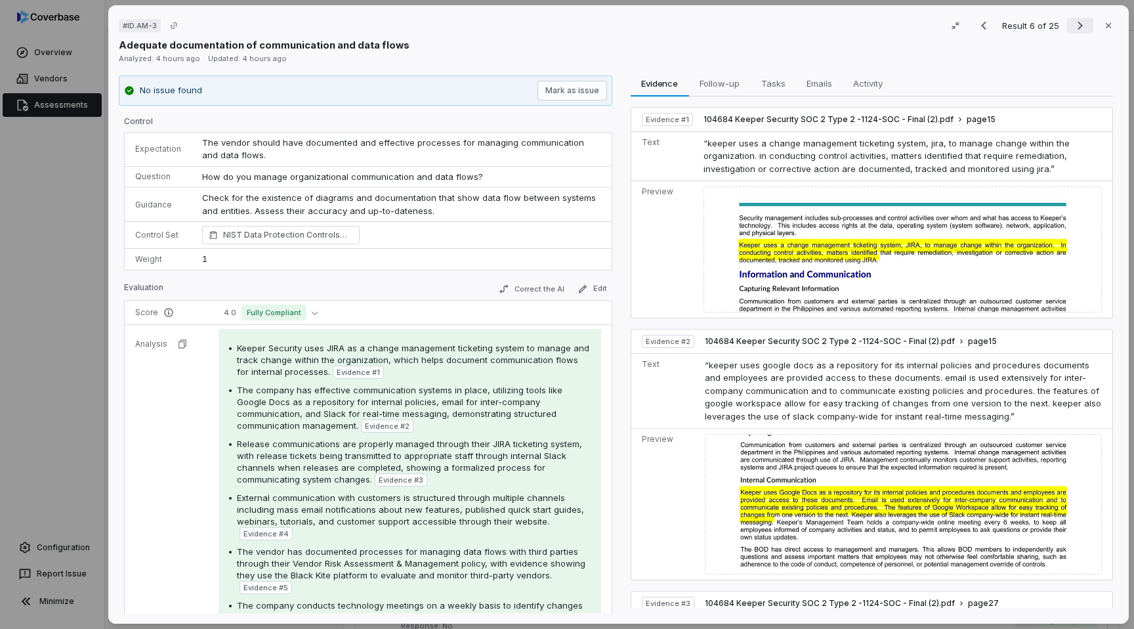
click at [1075, 26] on icon "Next result" at bounding box center [1080, 26] width 16 height 16
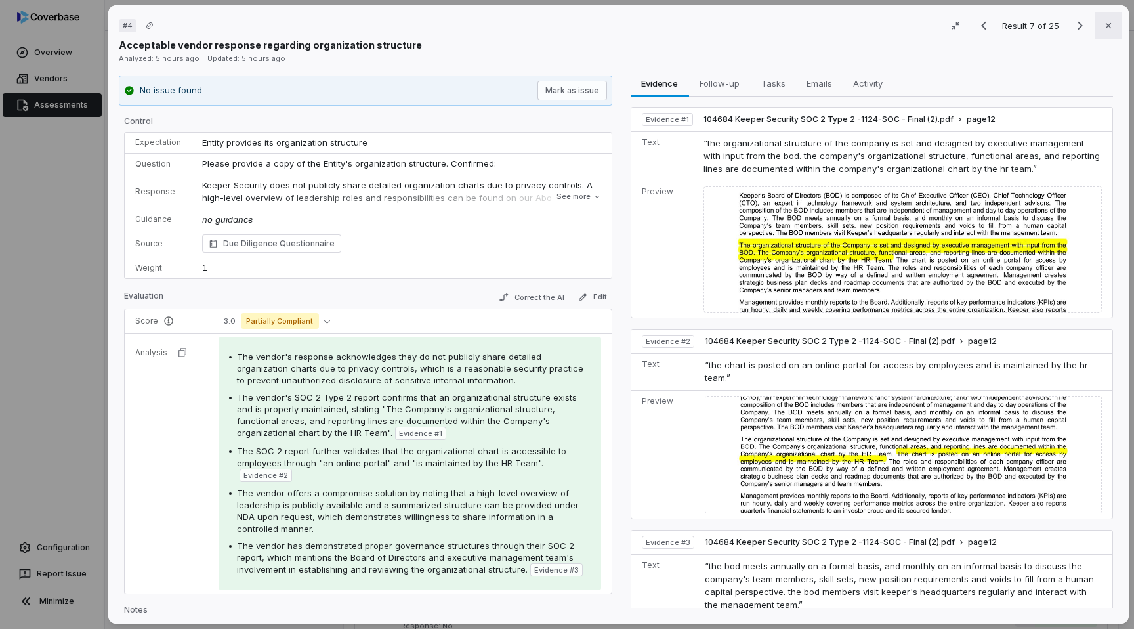
click at [1115, 27] on button "Close" at bounding box center [1108, 26] width 28 height 28
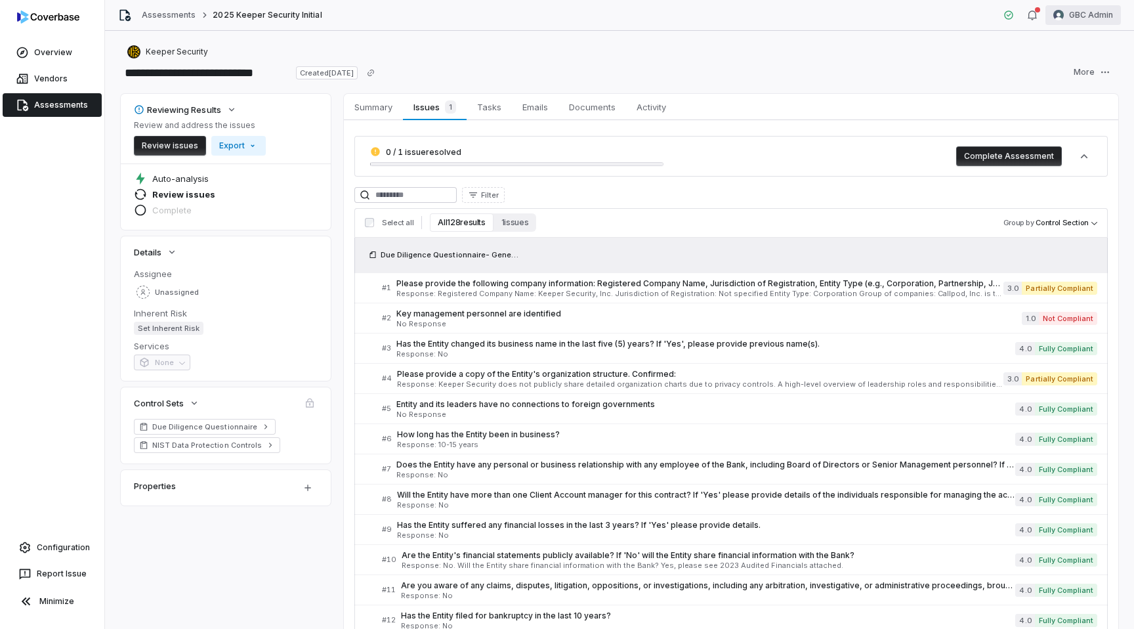
click at [1086, 7] on html "**********" at bounding box center [567, 314] width 1134 height 629
click at [1046, 118] on div "Log out" at bounding box center [1065, 120] width 100 height 21
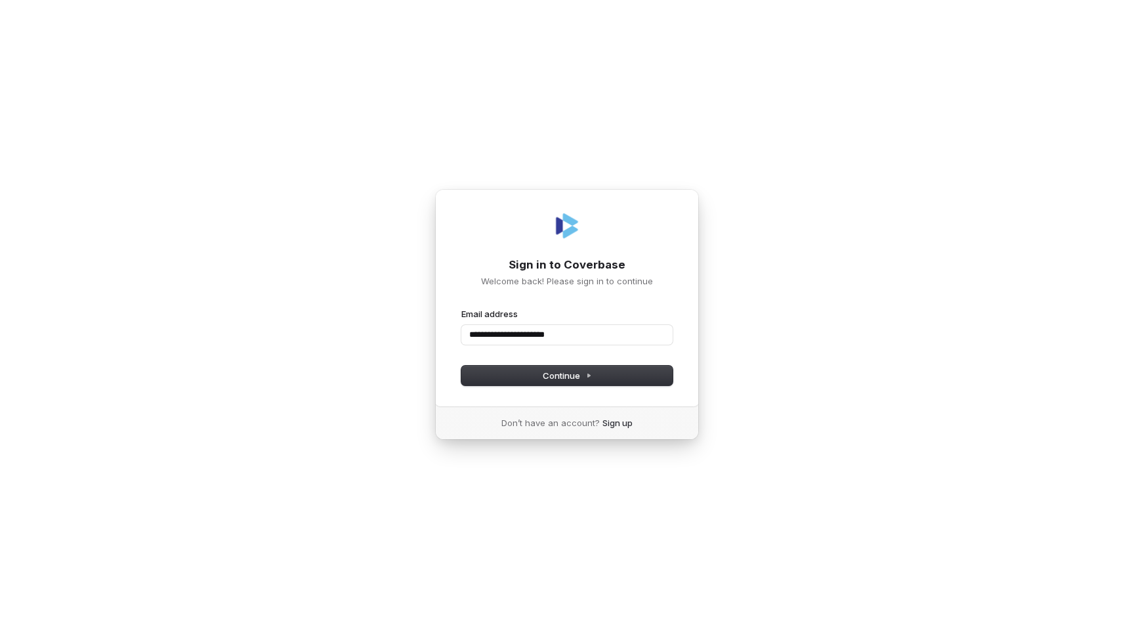
type input "**********"
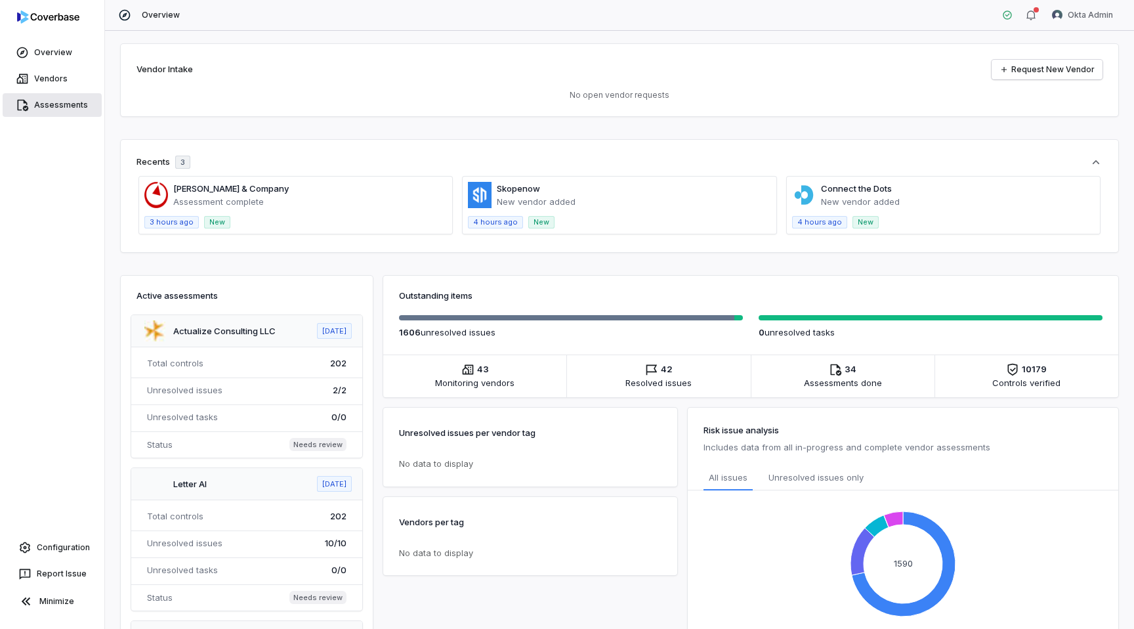
click at [45, 100] on link "Assessments" at bounding box center [52, 105] width 99 height 24
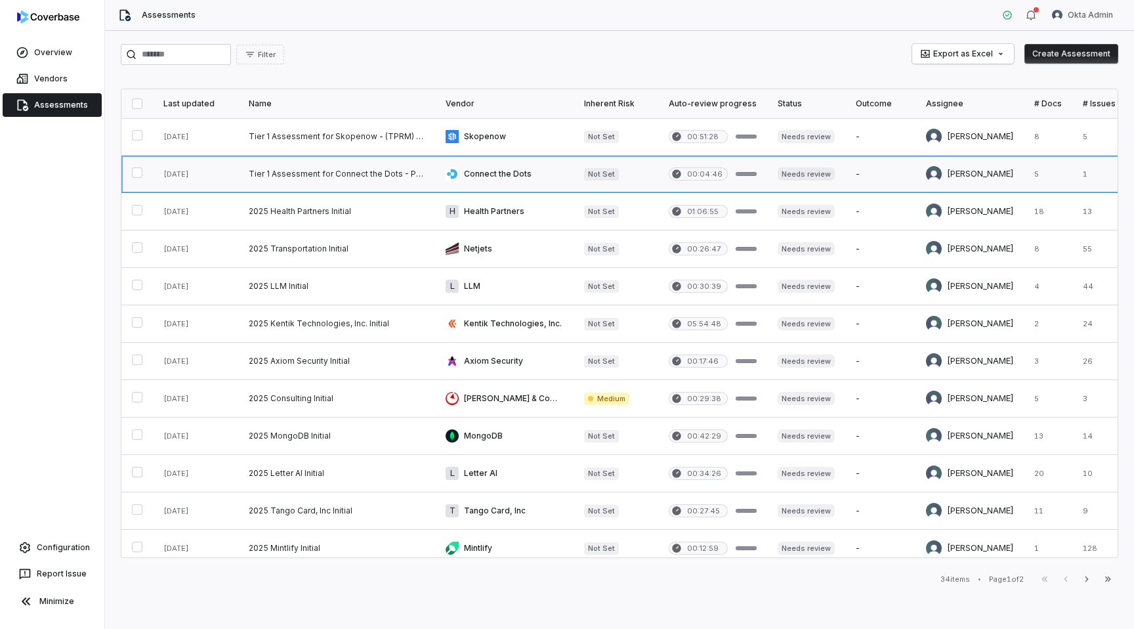
click at [507, 173] on link at bounding box center [504, 174] width 138 height 37
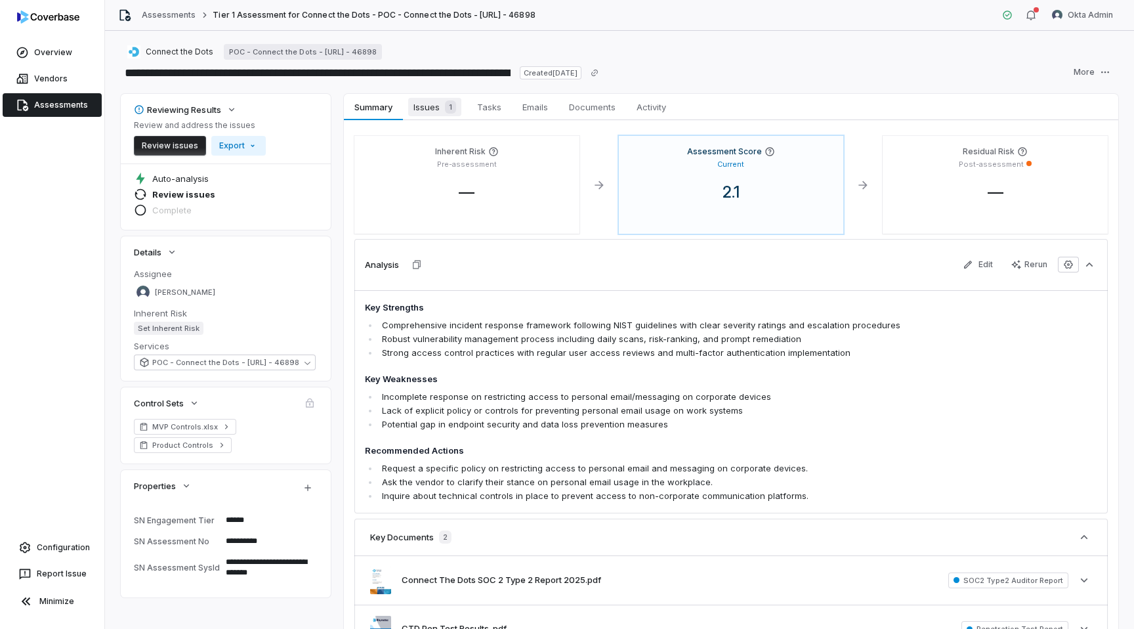
click at [420, 110] on span "Issues 1" at bounding box center [434, 107] width 53 height 18
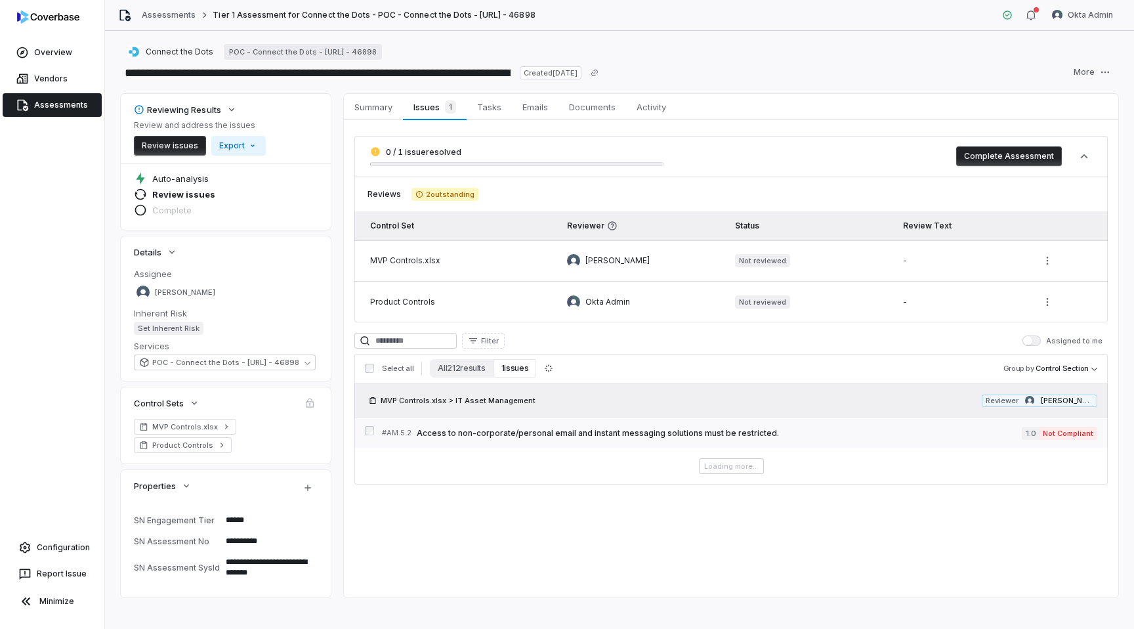
click at [502, 440] on link "# AM.5.2 Access to non-corporate/personal email and instant messaging solutions…" at bounding box center [739, 433] width 715 height 30
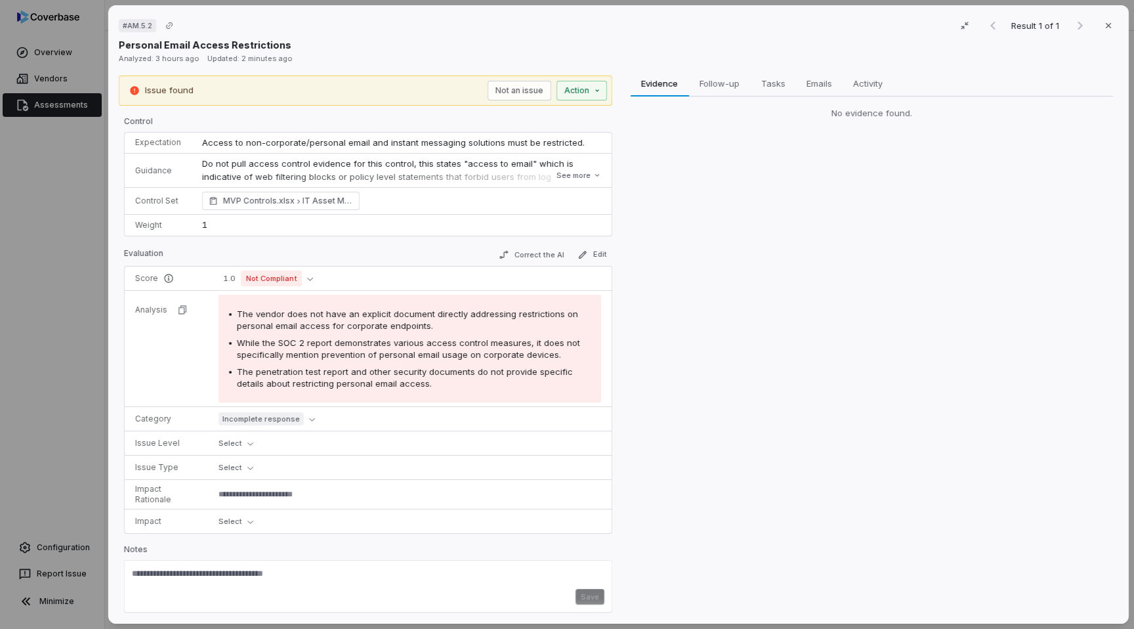
click at [12, 354] on div "# AM.5.2 Result 1 of 1 Close Personal Email Access Restrictions Analyzed: 3 hou…" at bounding box center [567, 314] width 1134 height 629
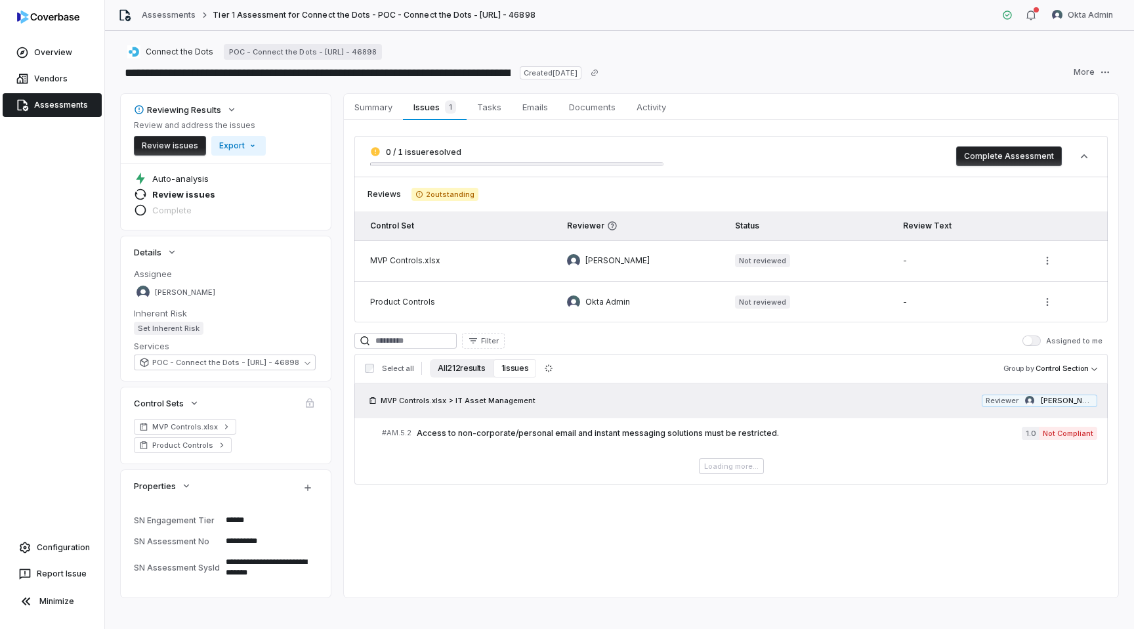
click at [460, 371] on button "All 212 results" at bounding box center [461, 368] width 63 height 18
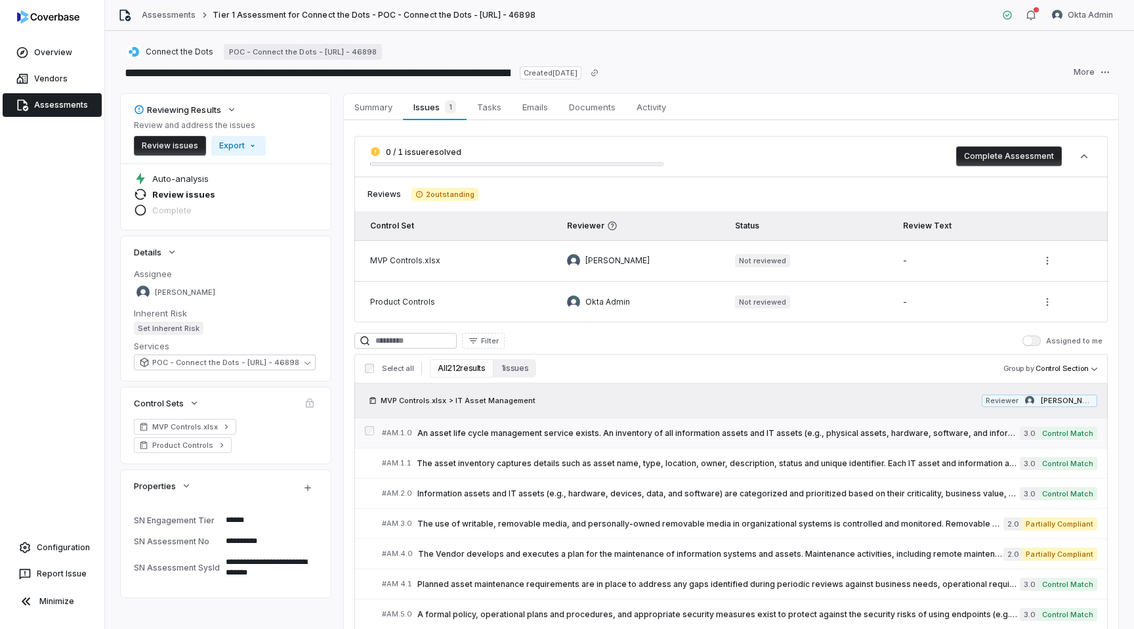
click at [577, 434] on span "An asset life cycle management service exists. An inventory of all information …" at bounding box center [718, 433] width 602 height 10
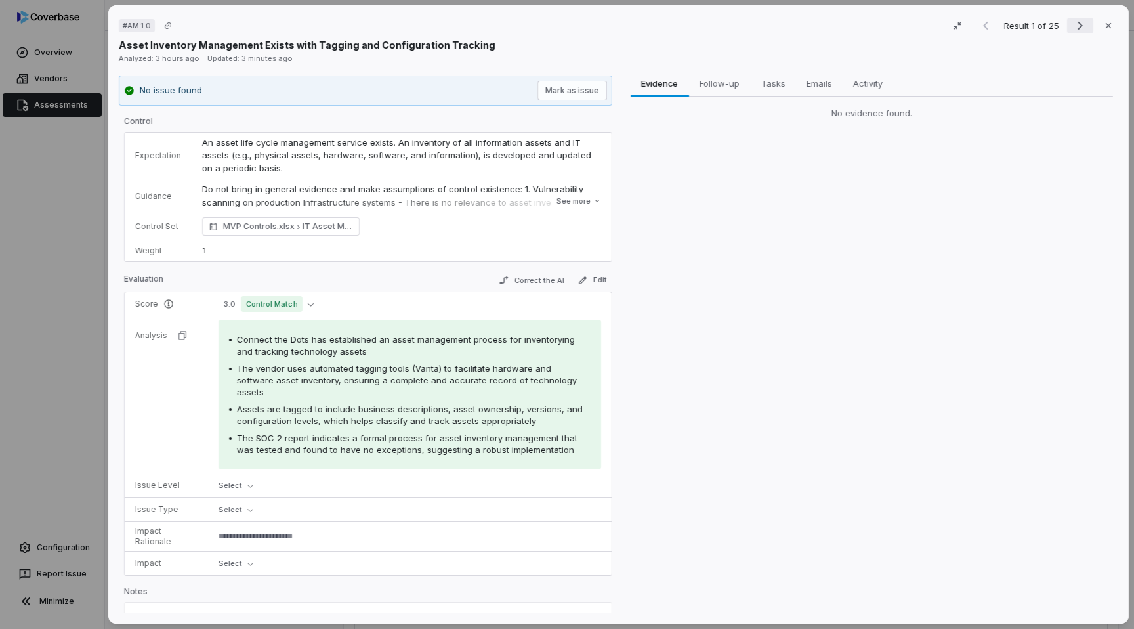
click at [1078, 18] on icon "Next result" at bounding box center [1080, 26] width 16 height 16
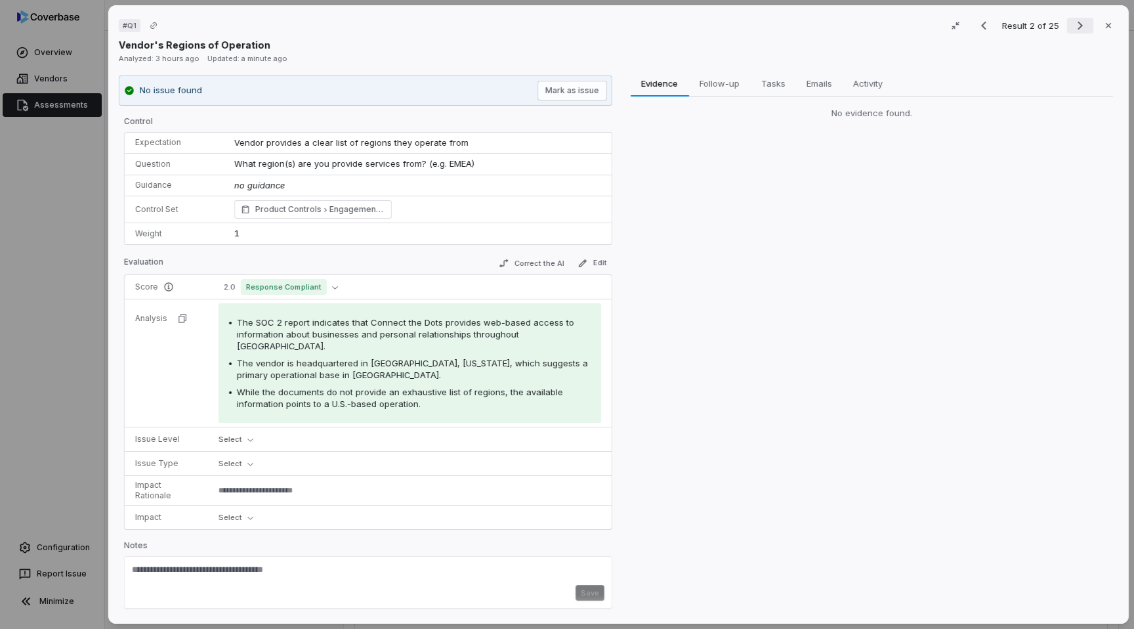
click at [1078, 18] on icon "Next result" at bounding box center [1080, 26] width 16 height 16
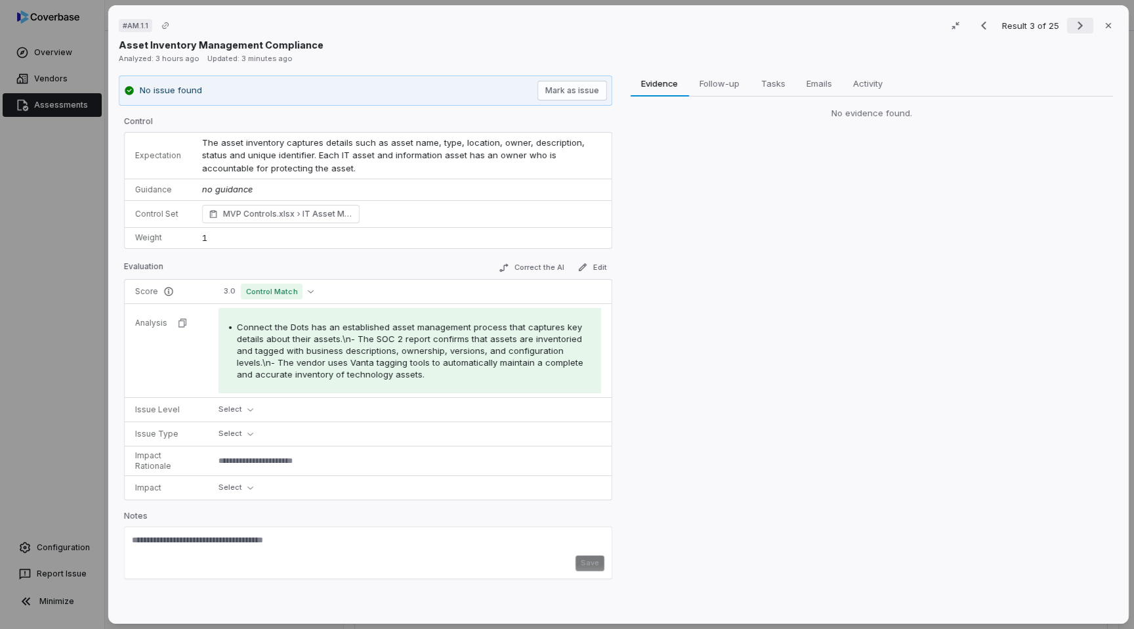
click at [1078, 18] on icon "Next result" at bounding box center [1080, 26] width 16 height 16
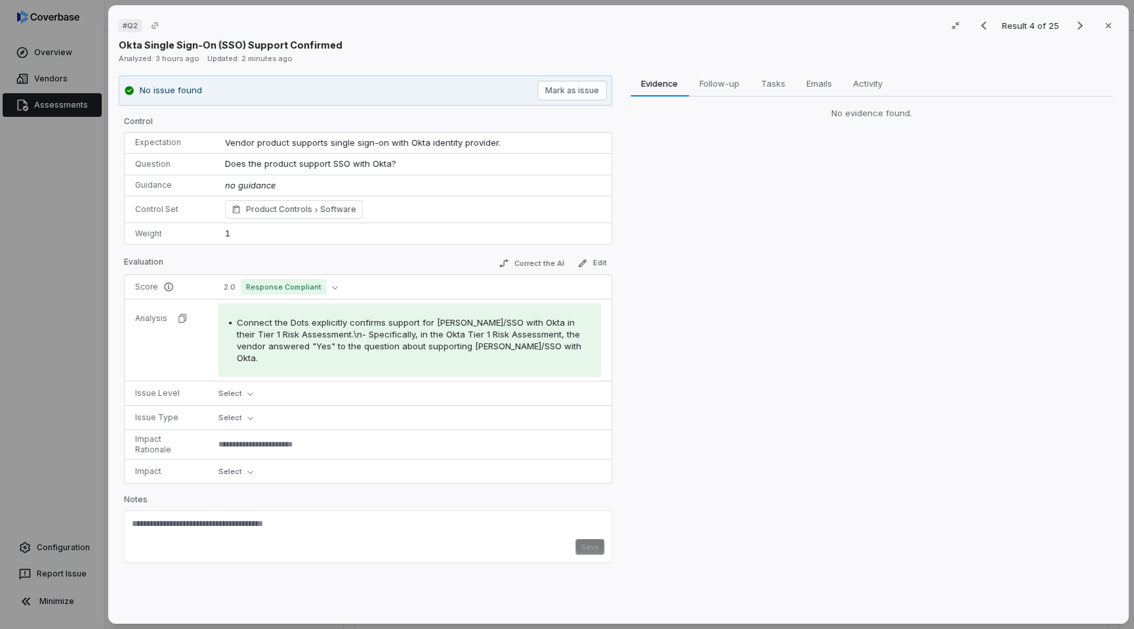
click at [57, 265] on div "# Q2 Result 4 of 25 Close Okta Single Sign-On (SSO) Support Confirmed Analyzed:…" at bounding box center [567, 314] width 1134 height 629
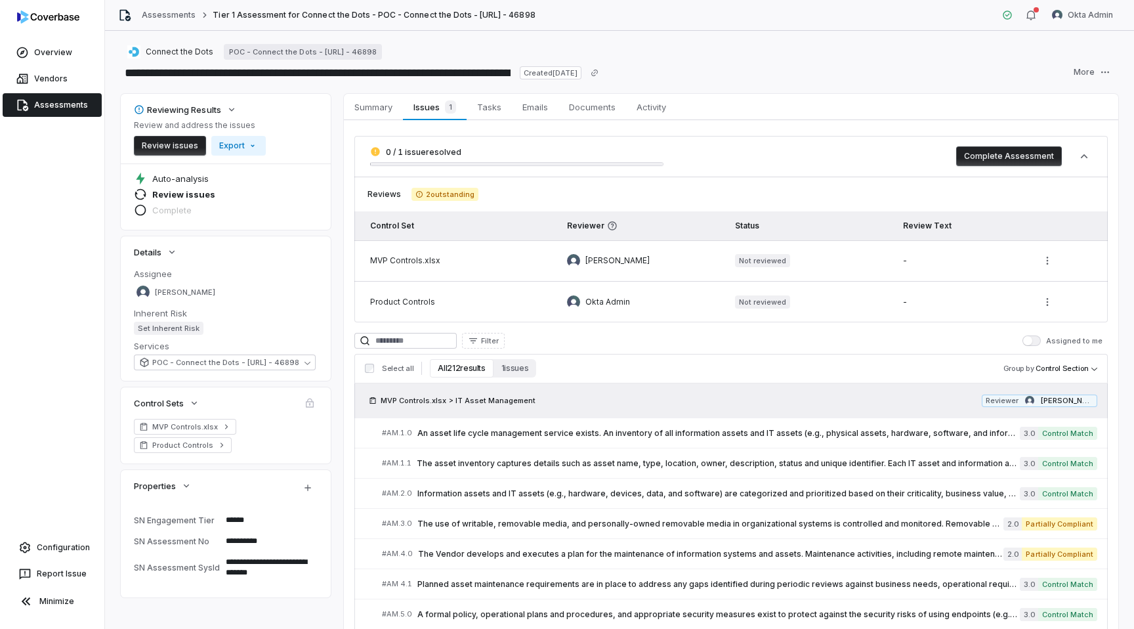
click at [60, 114] on link "Assessments" at bounding box center [52, 105] width 99 height 24
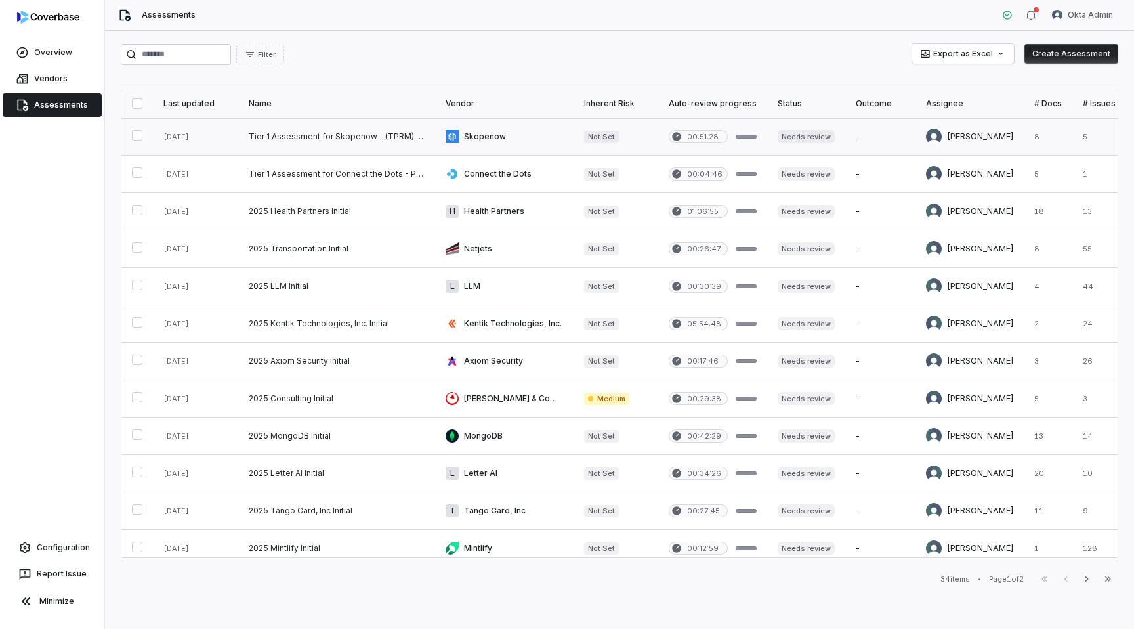
click at [541, 134] on link at bounding box center [504, 136] width 138 height 37
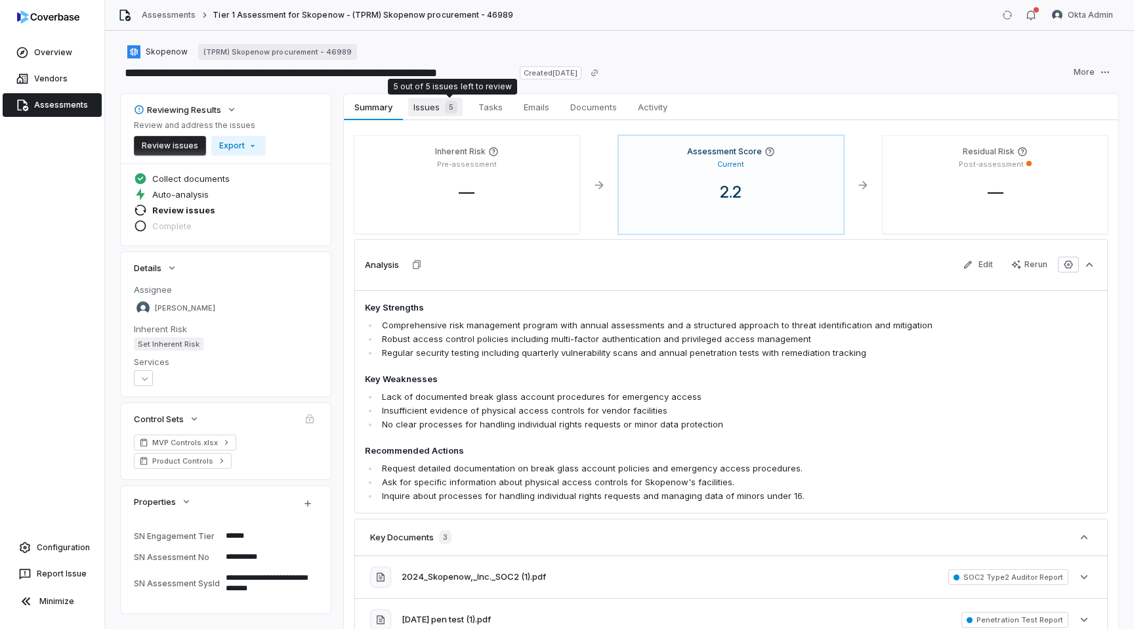
click at [433, 106] on span "Issues 5" at bounding box center [435, 107] width 54 height 18
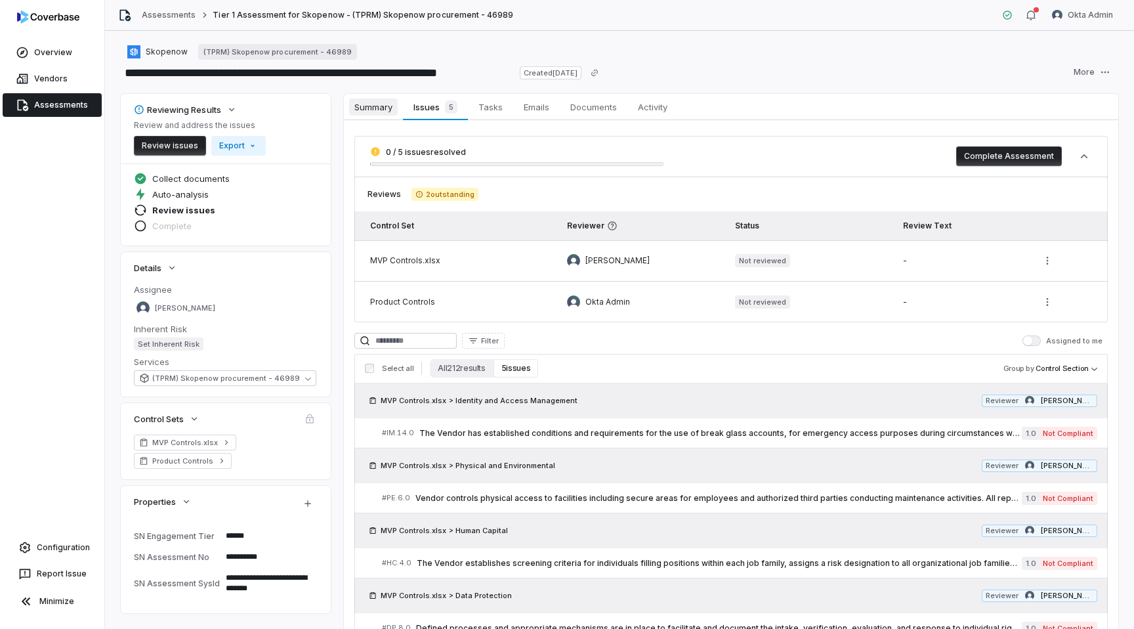
click at [381, 108] on span "Summary" at bounding box center [373, 106] width 49 height 17
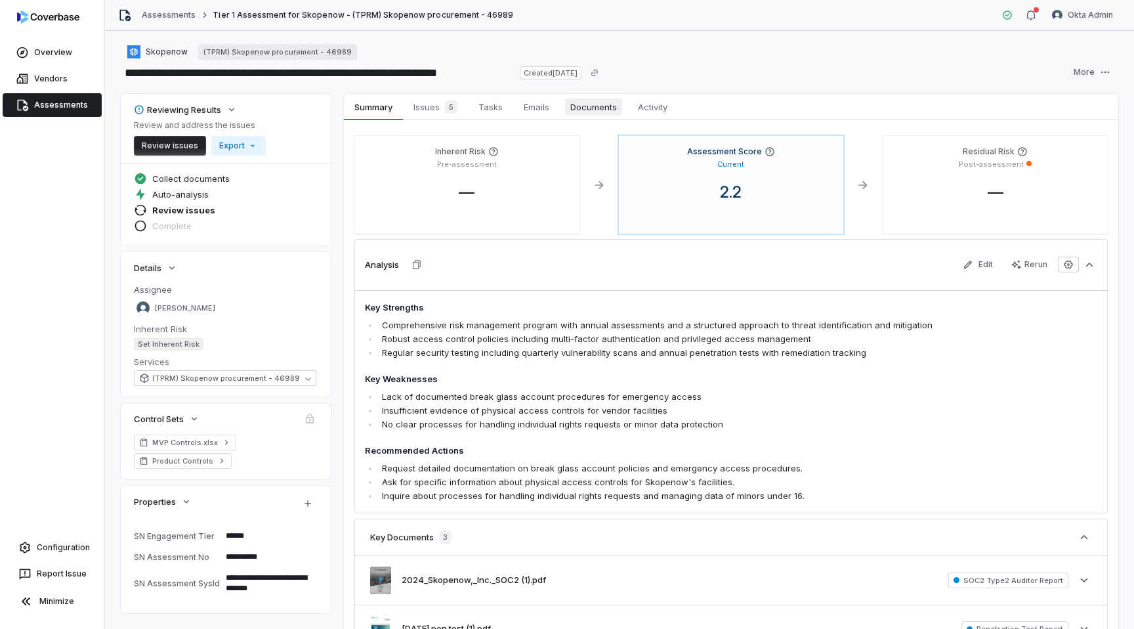
click at [594, 94] on link "Documents Documents" at bounding box center [594, 107] width 68 height 26
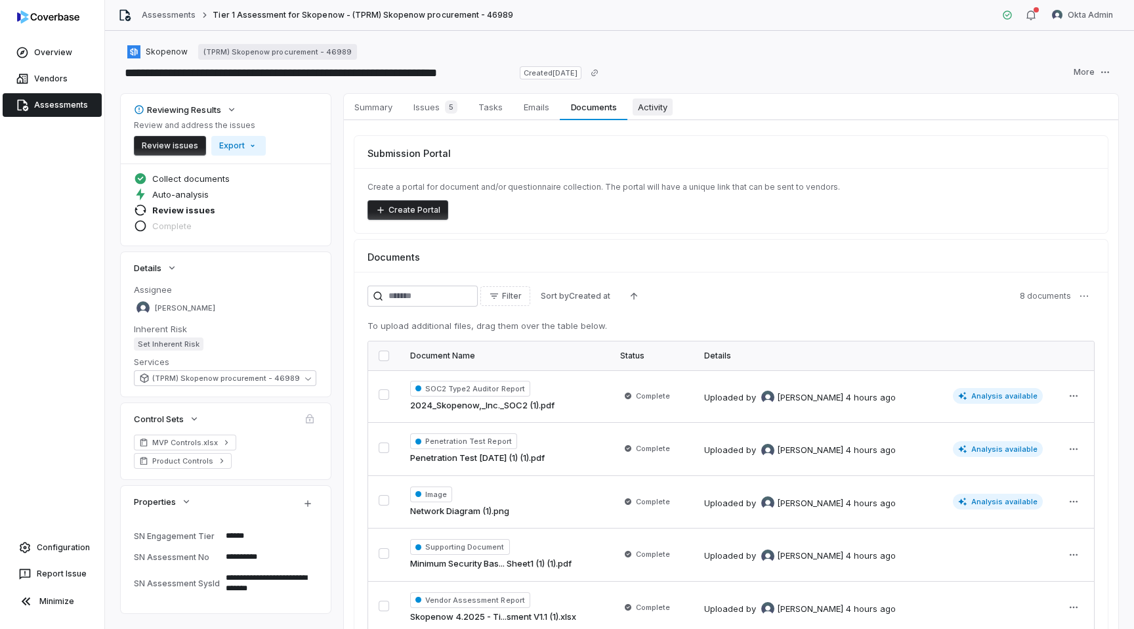
click at [663, 104] on span "Activity" at bounding box center [653, 106] width 40 height 17
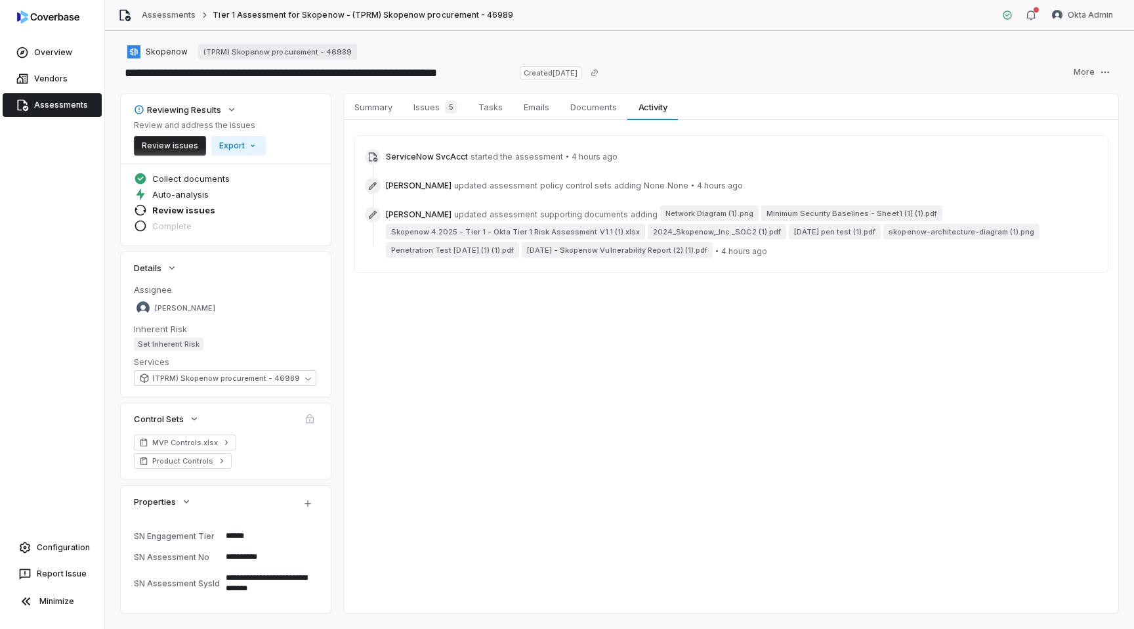
click at [47, 106] on link "Assessments" at bounding box center [52, 105] width 99 height 24
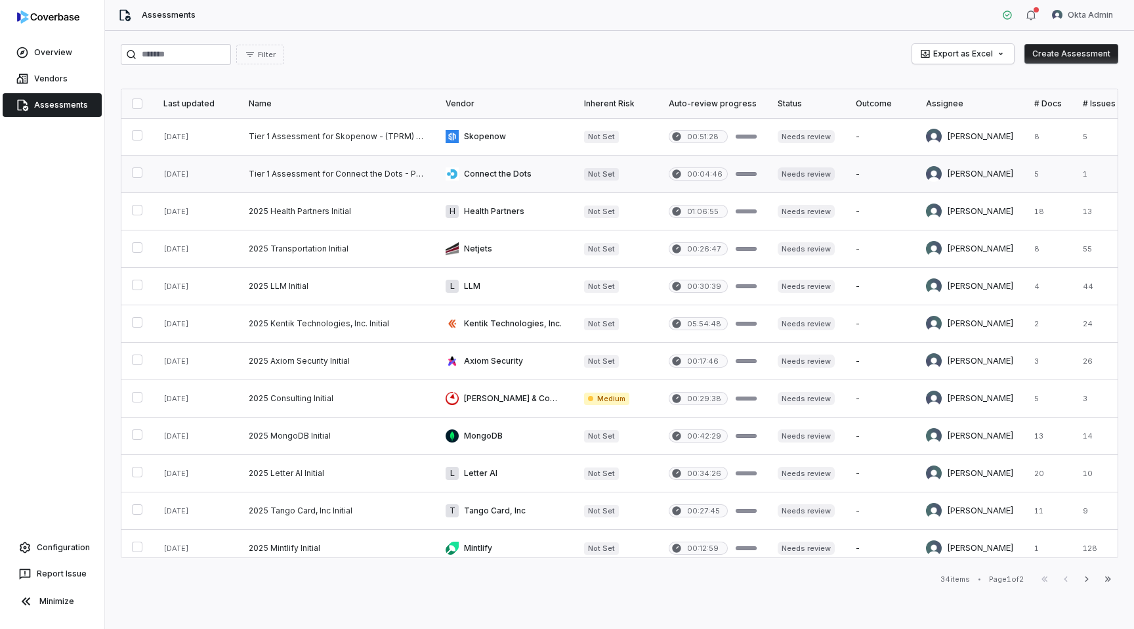
click at [501, 184] on link at bounding box center [504, 174] width 138 height 37
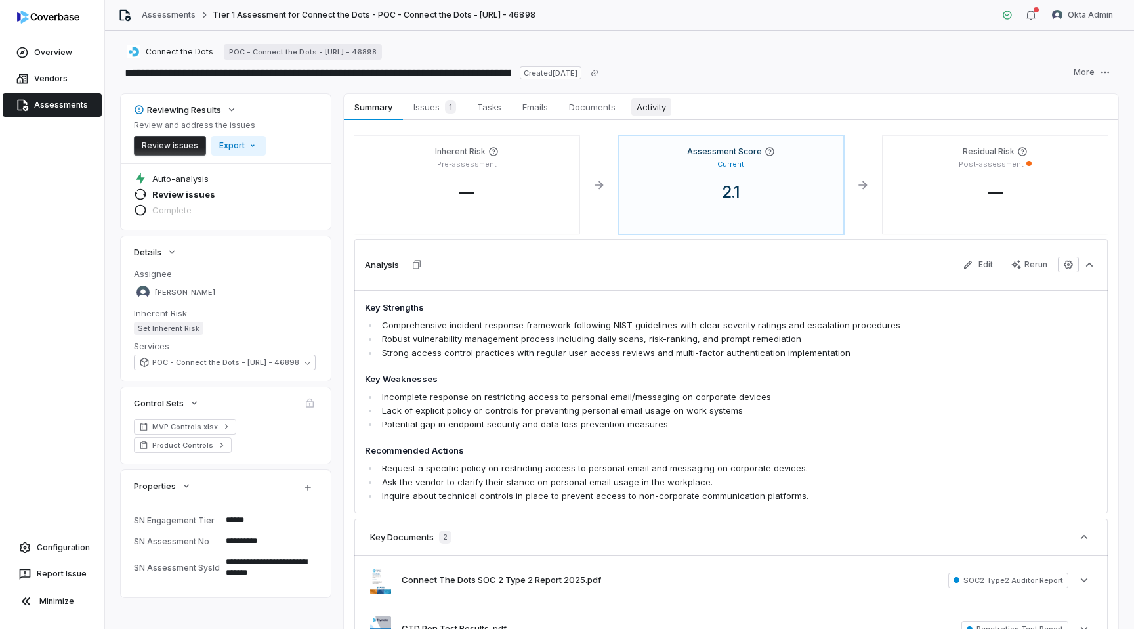
click at [650, 113] on span "Activity" at bounding box center [651, 106] width 40 height 17
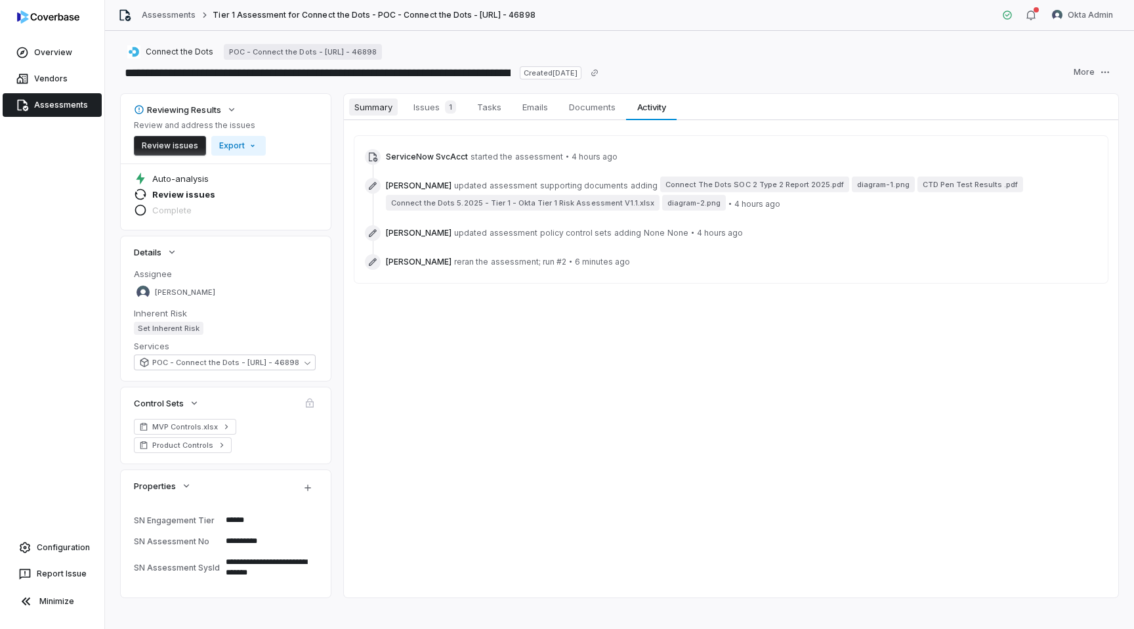
click at [381, 96] on link "Summary Summary" at bounding box center [373, 107] width 59 height 26
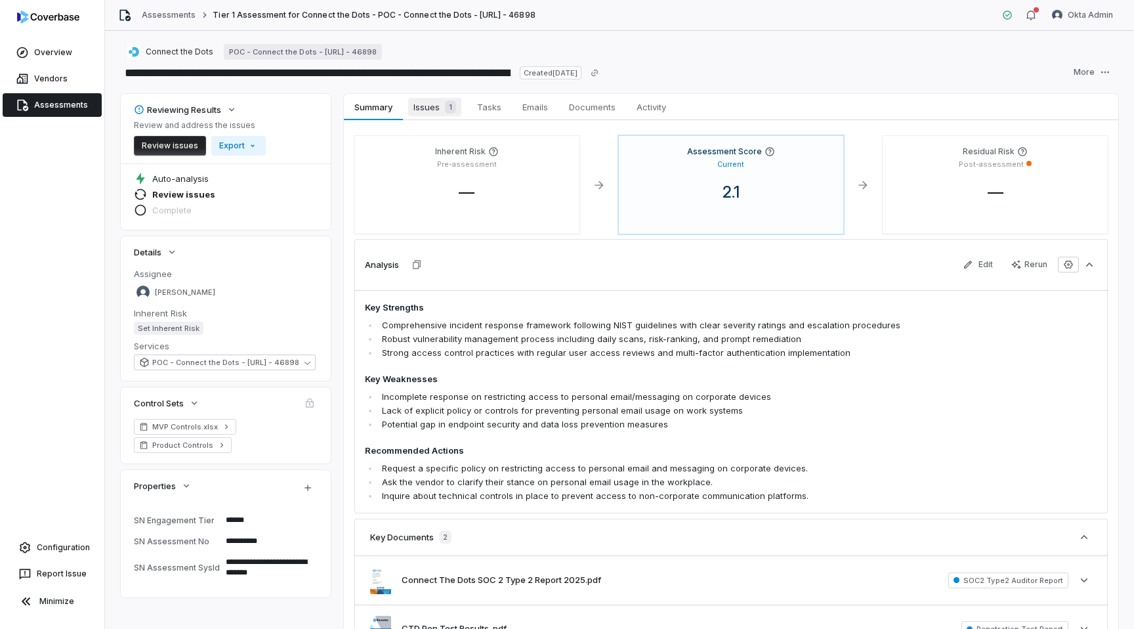
click at [419, 114] on span "Issues 1" at bounding box center [434, 107] width 53 height 18
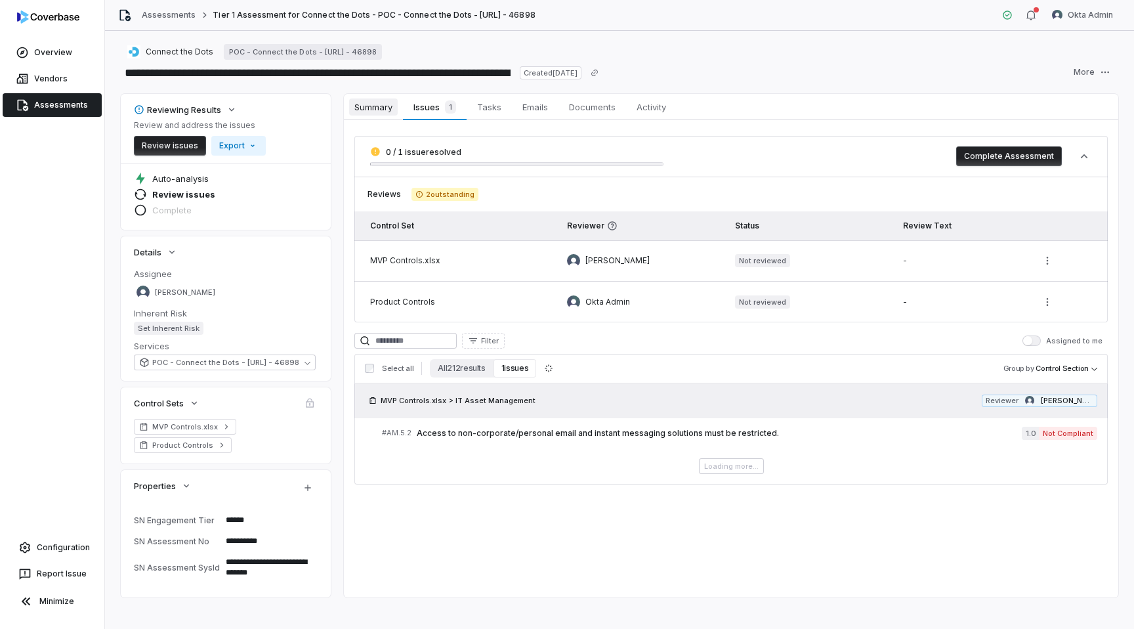
click at [384, 102] on span "Summary" at bounding box center [373, 106] width 49 height 17
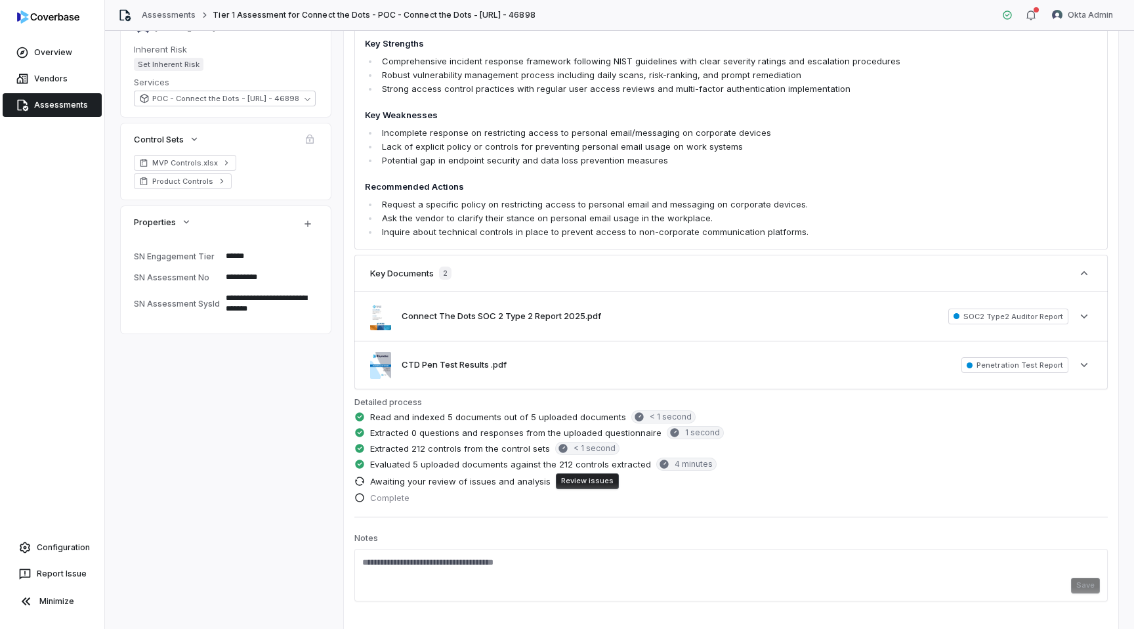
scroll to position [270, 0]
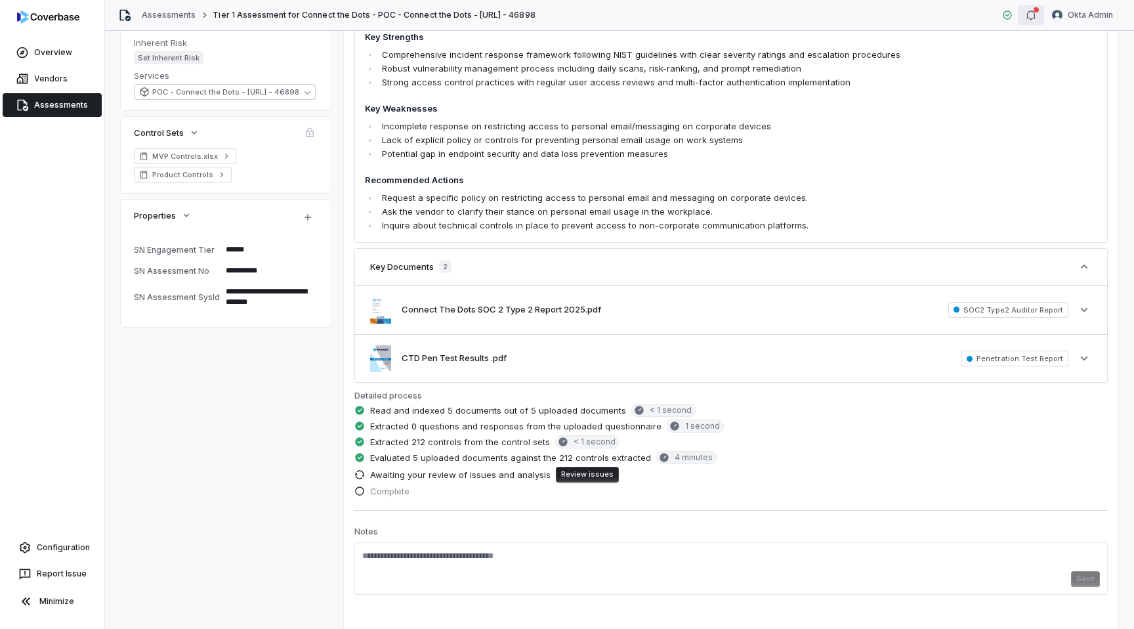
type textarea "*"
